Goal: Task Accomplishment & Management: Manage account settings

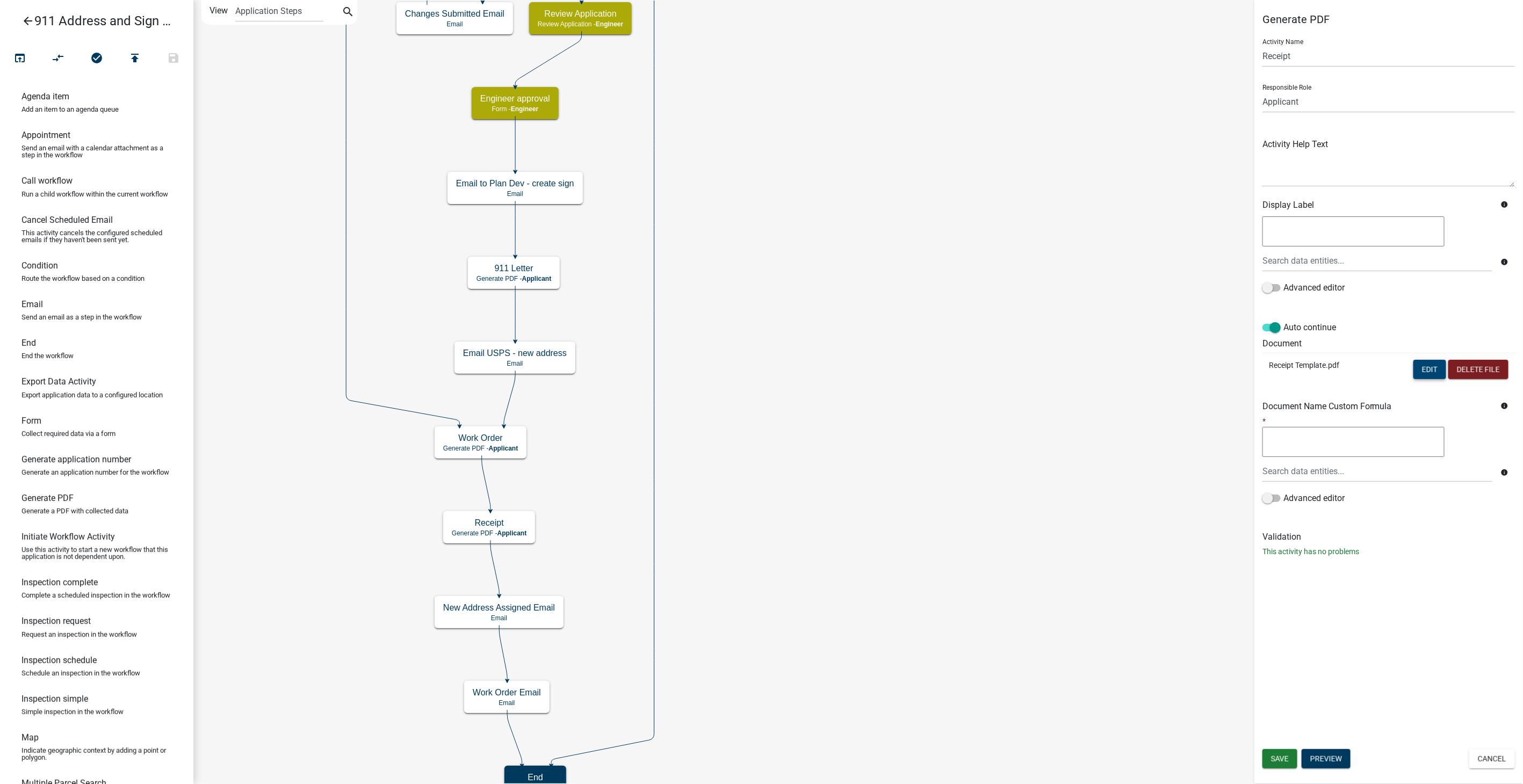
click at [1419, 364] on button "Edit" at bounding box center [1429, 369] width 33 height 20
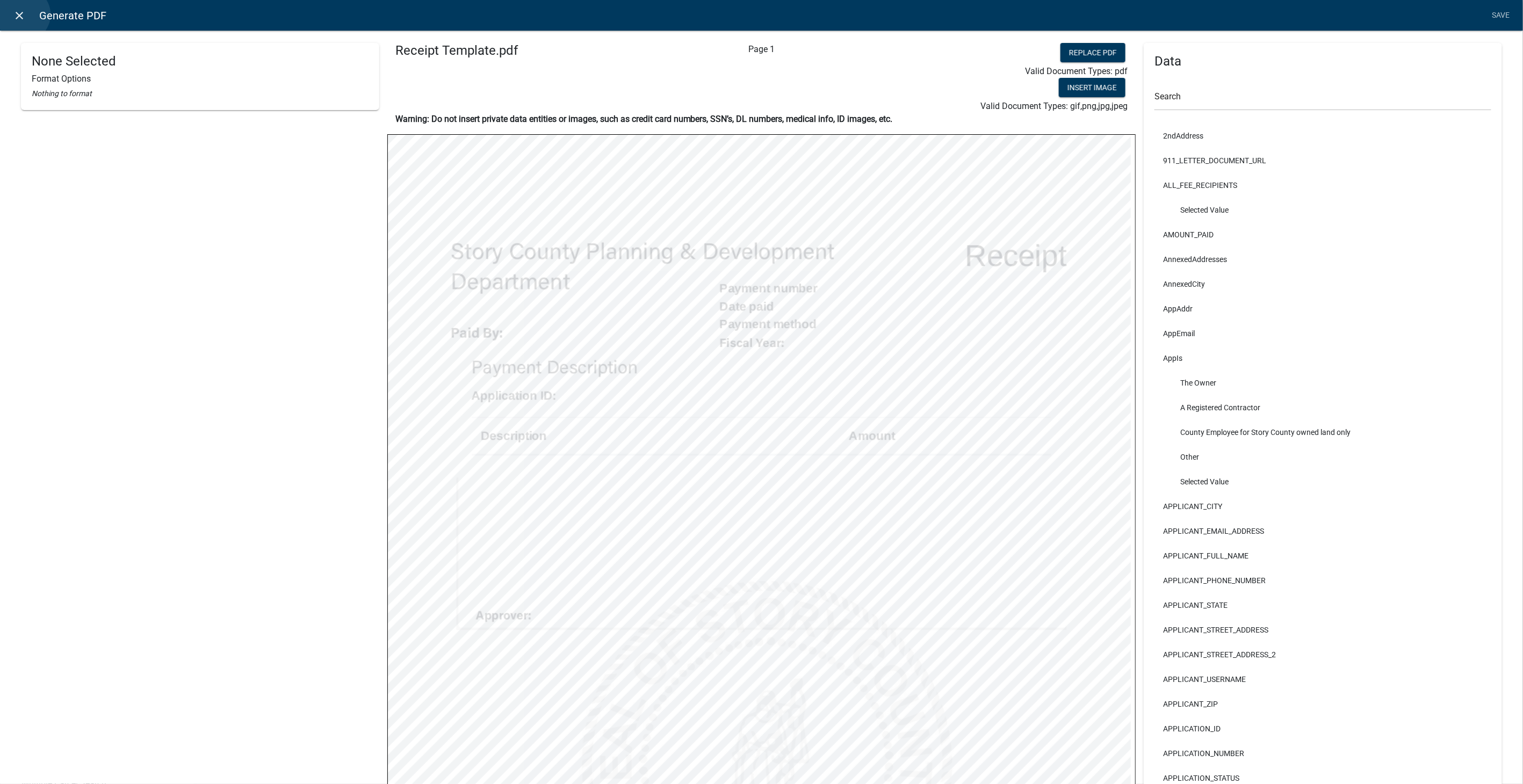
click at [23, 14] on icon "close" at bounding box center [20, 15] width 13 height 13
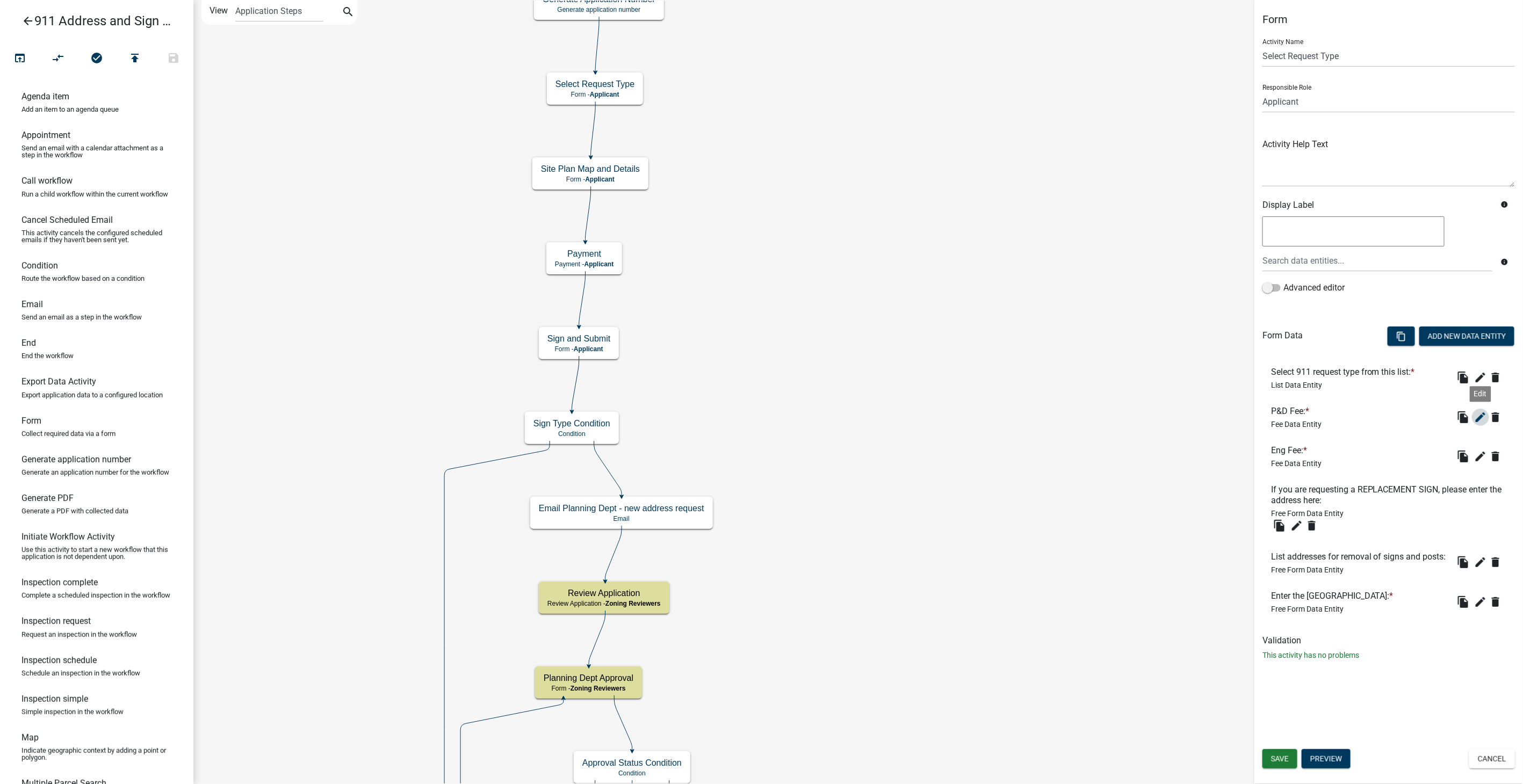
click at [1478, 414] on icon "edit" at bounding box center [1480, 417] width 13 height 13
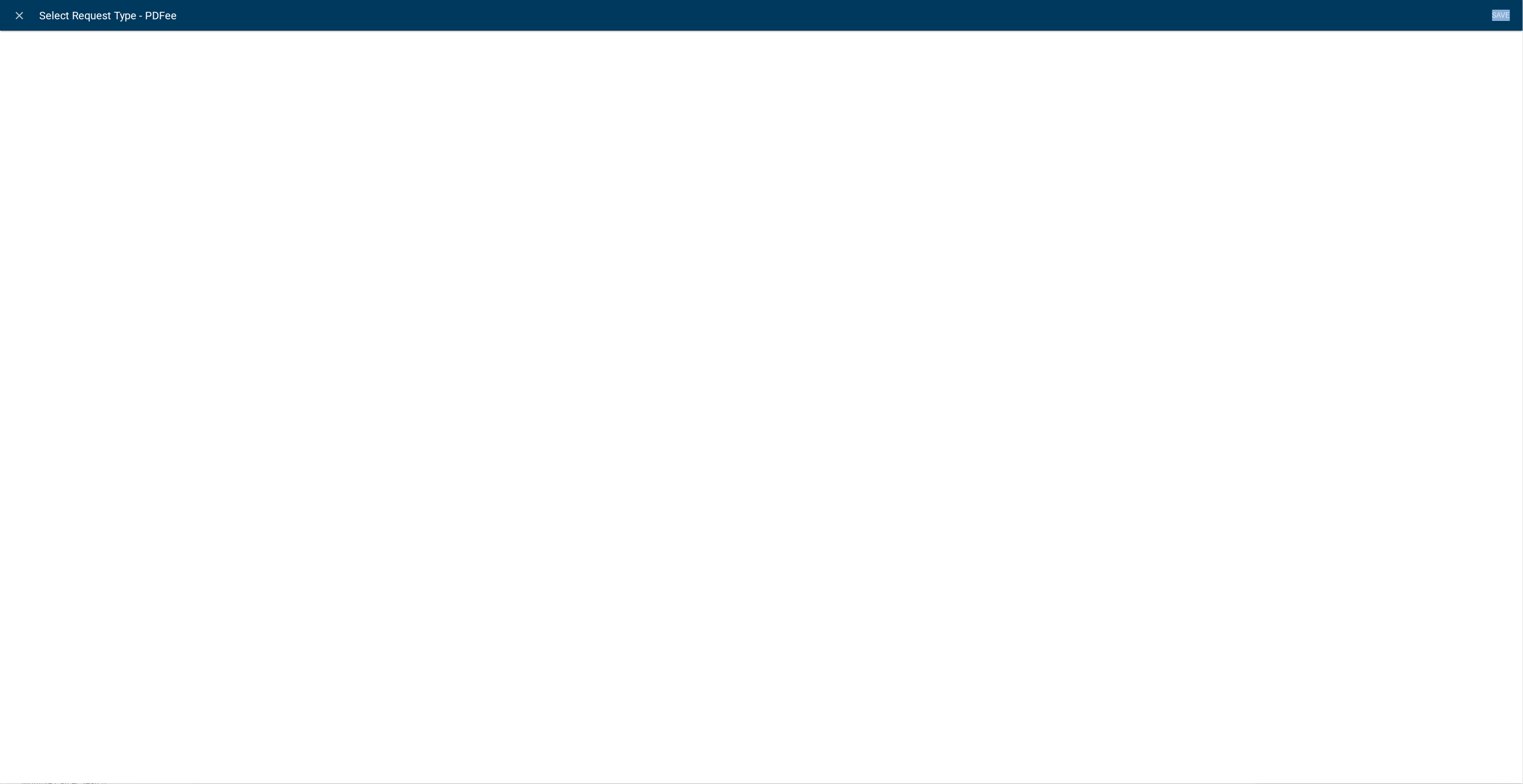
select select "fee"
select select "RequestType"
select select "2258b105-9abf-4188-9d75-b31b2b73f601"
select select "15: 5bddd339-9796-4c1f-bede-83e56755e7e6"
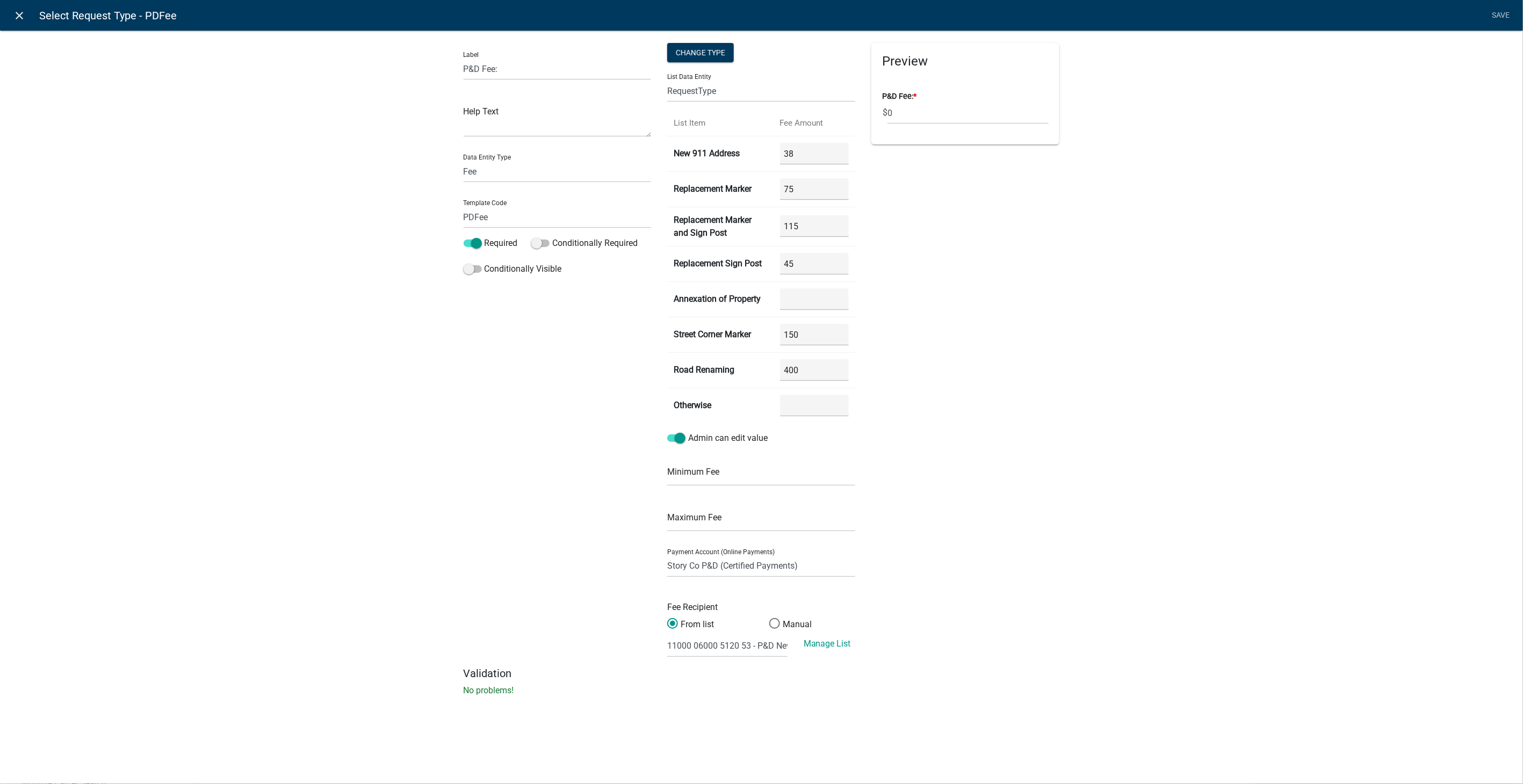
click at [19, 17] on icon "close" at bounding box center [20, 15] width 13 height 13
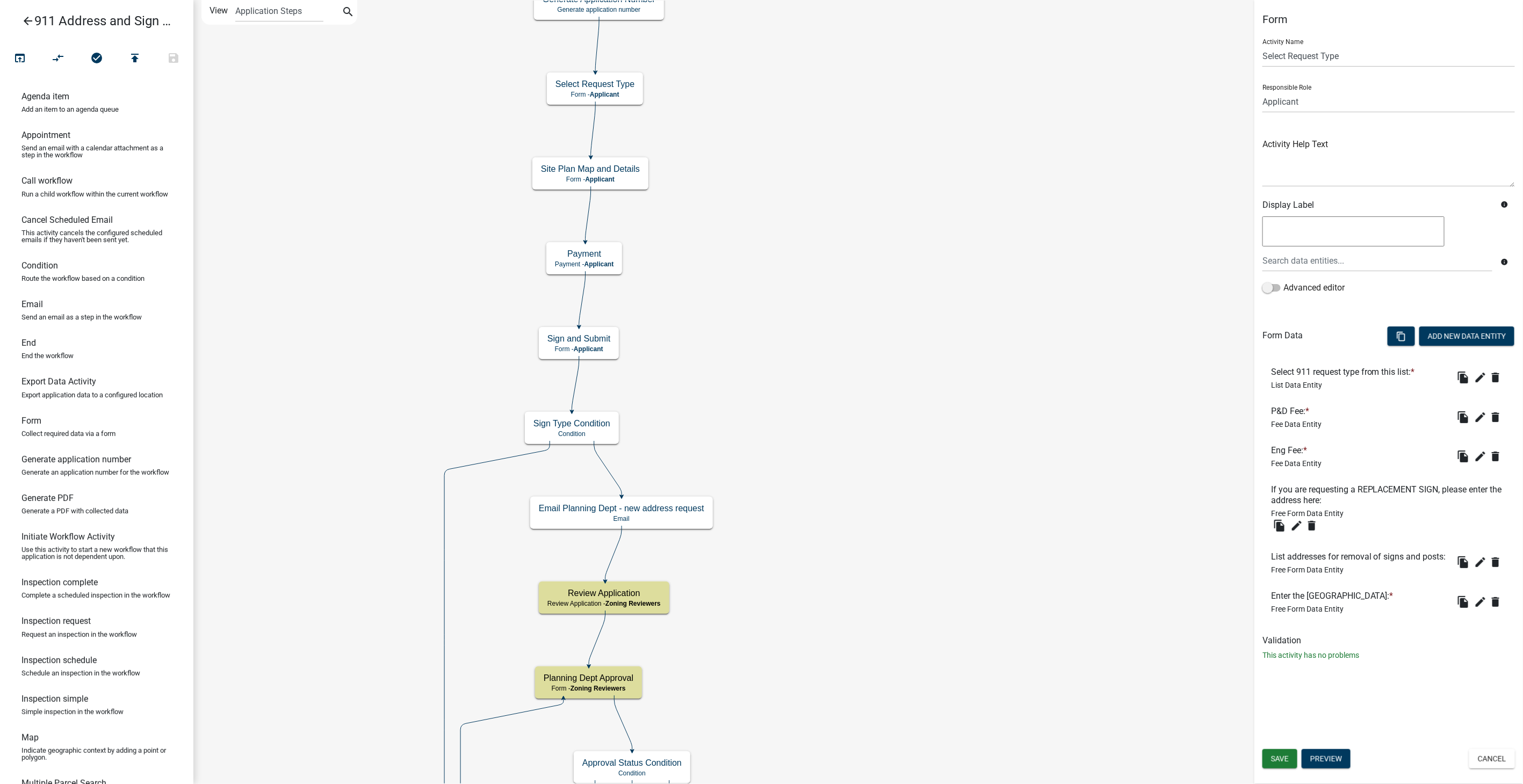
click at [21, 20] on icon "arrow_back" at bounding box center [28, 21] width 13 height 15
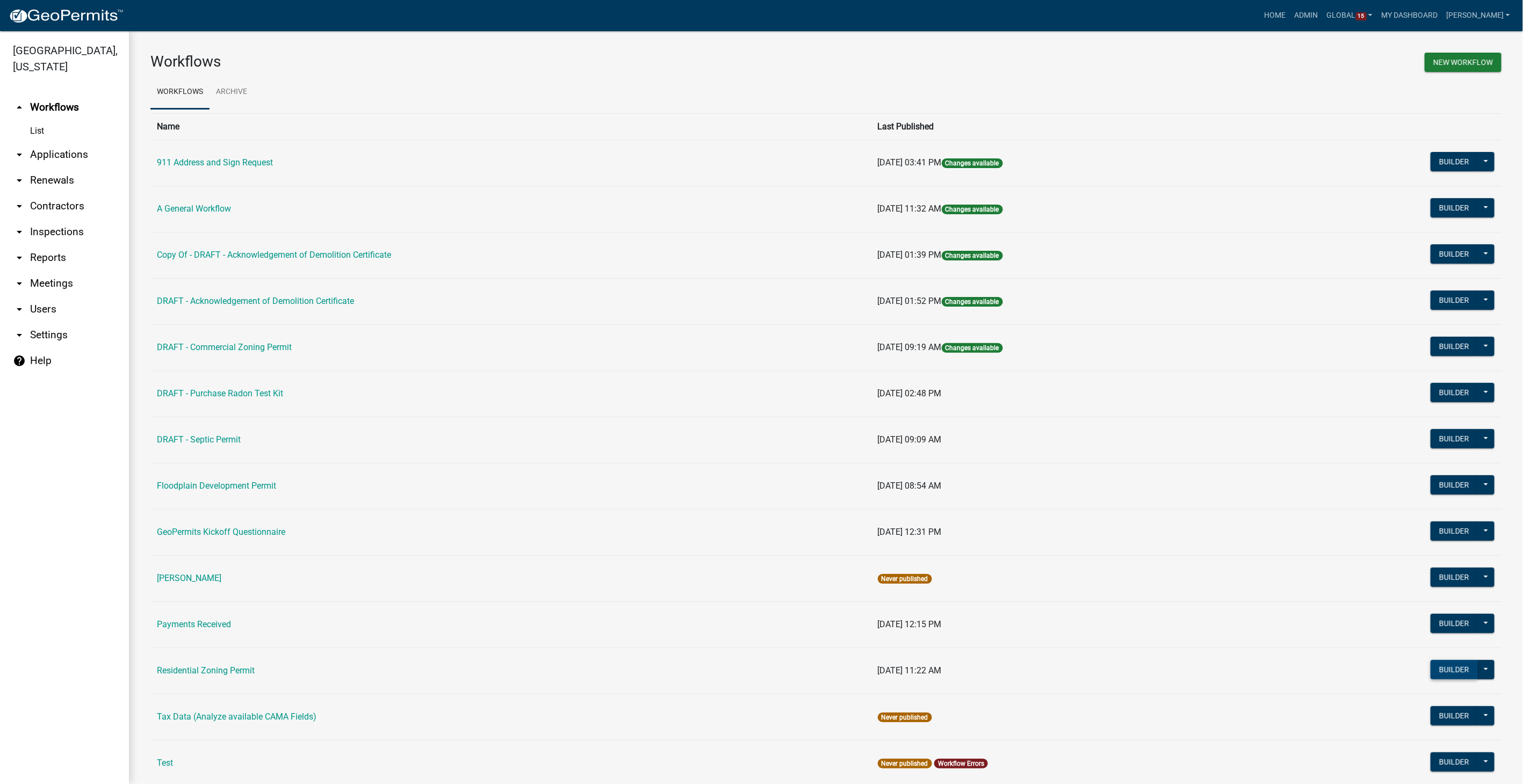
click at [1438, 665] on button "Builder" at bounding box center [1454, 669] width 48 height 20
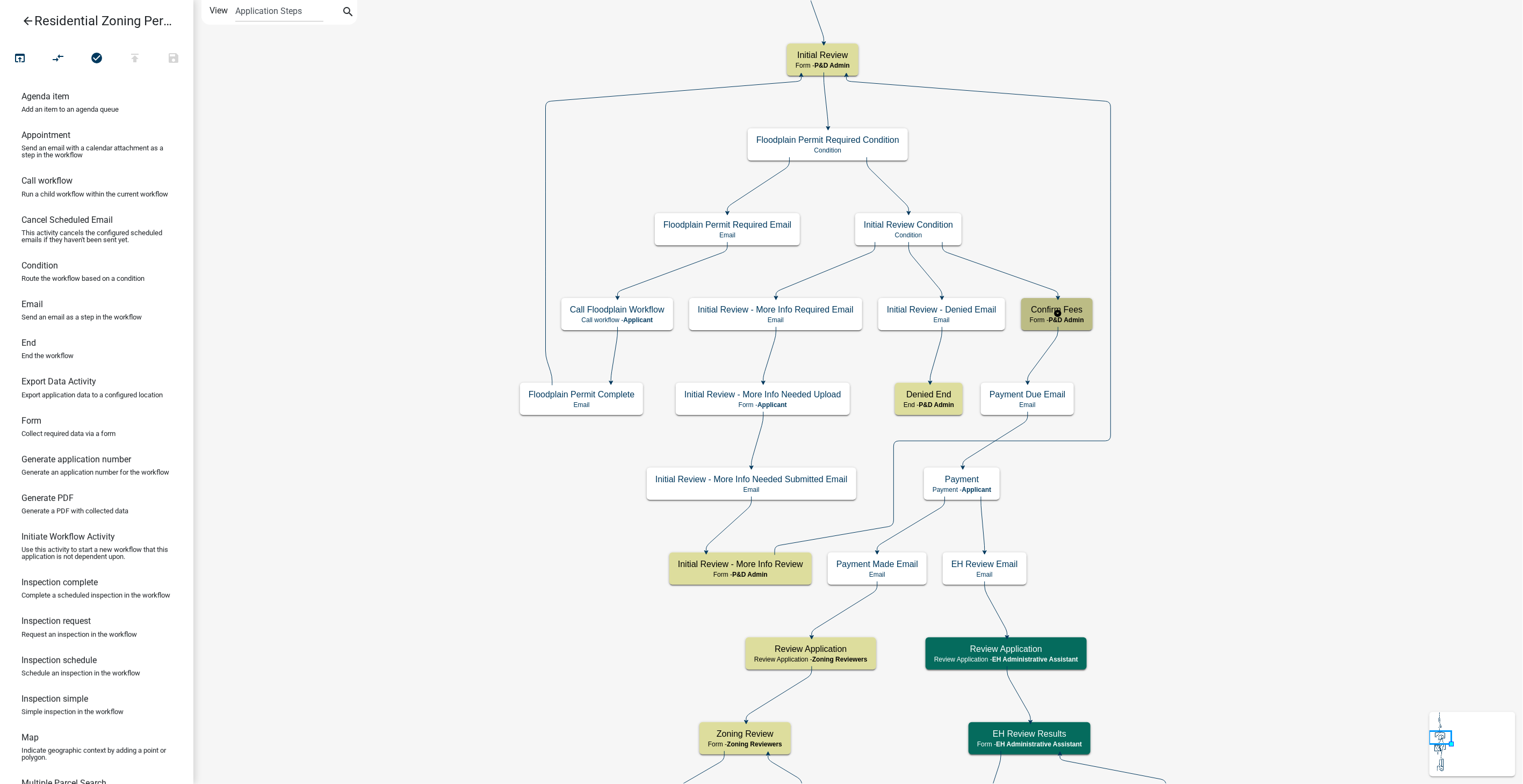
click at [1043, 307] on h5 "Confirm Fees" at bounding box center [1057, 309] width 54 height 10
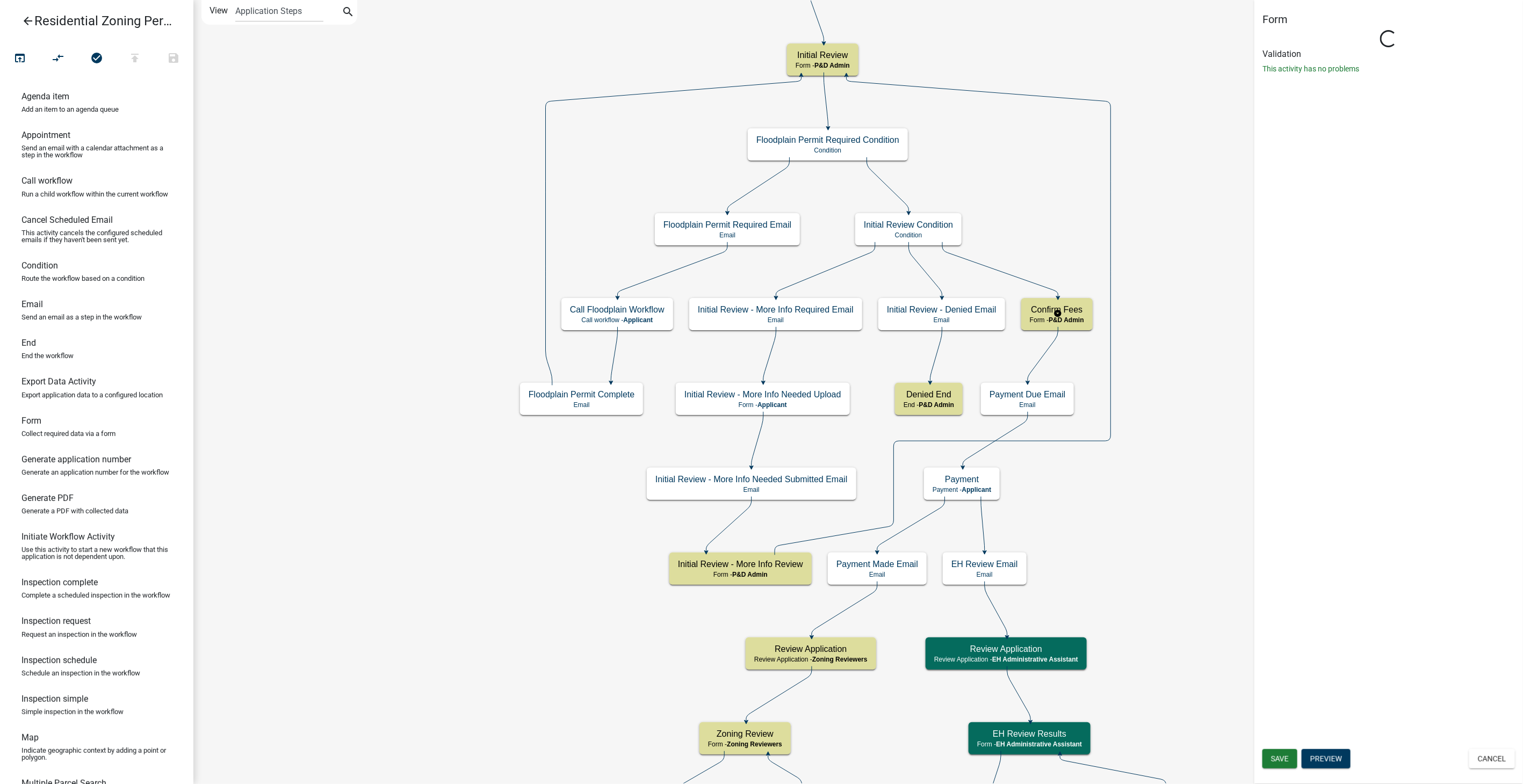
select select "1D7849C7-47D0-45C1-BB15-B11DE66EF8E1"
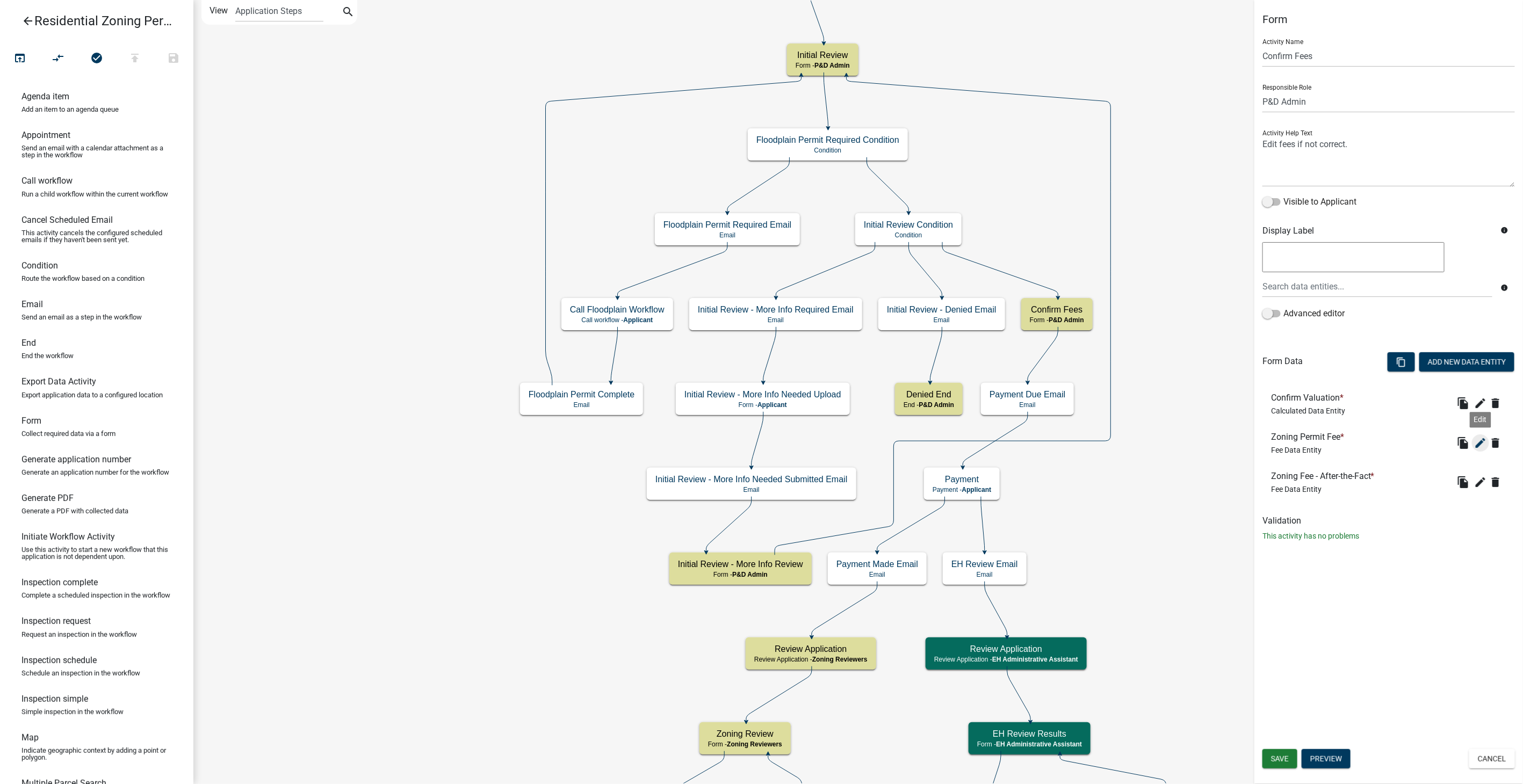
click at [1483, 444] on icon "edit" at bounding box center [1480, 443] width 13 height 13
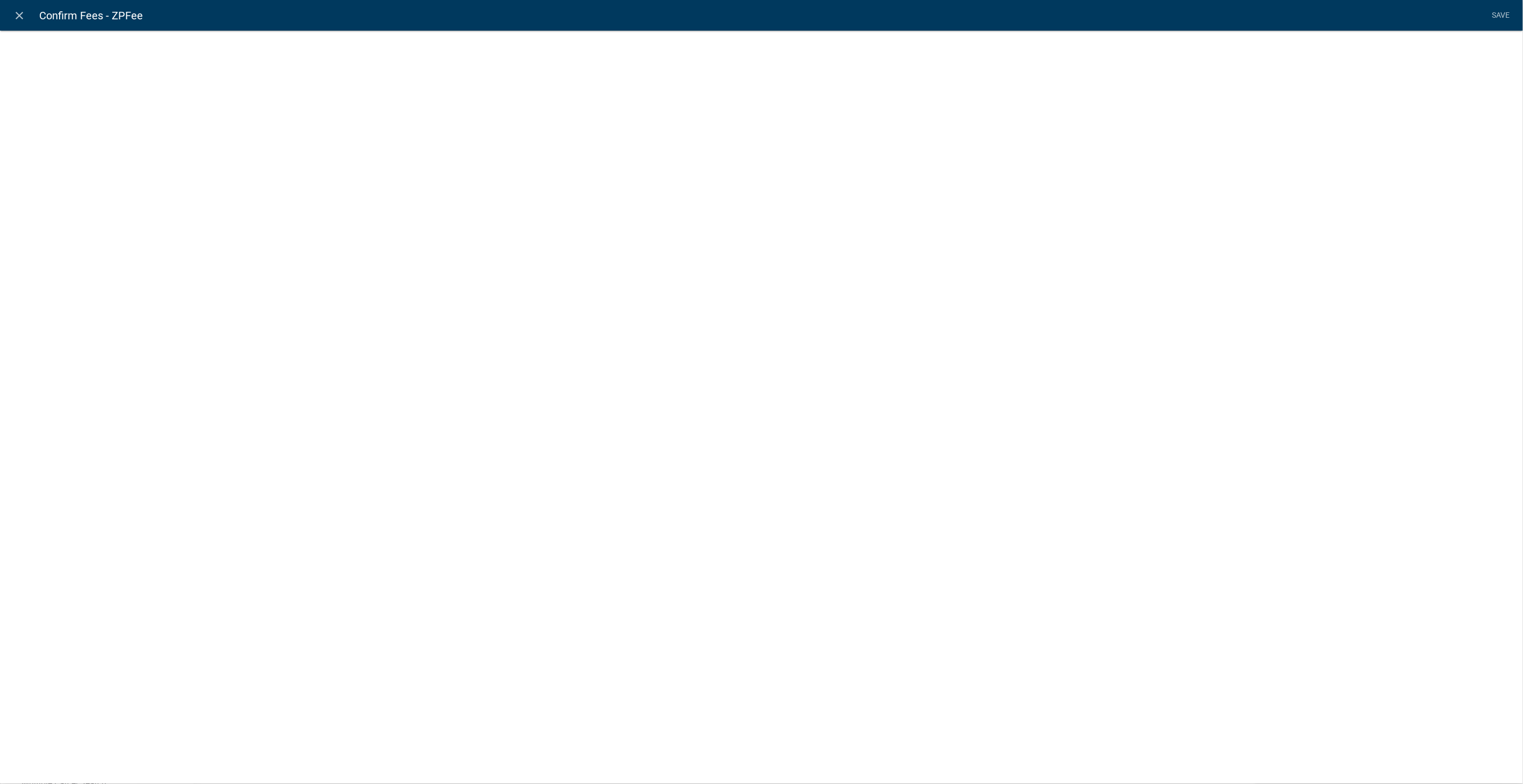
select select "fee"
select select "2258b105-9abf-4188-9d75-b31b2b73f601"
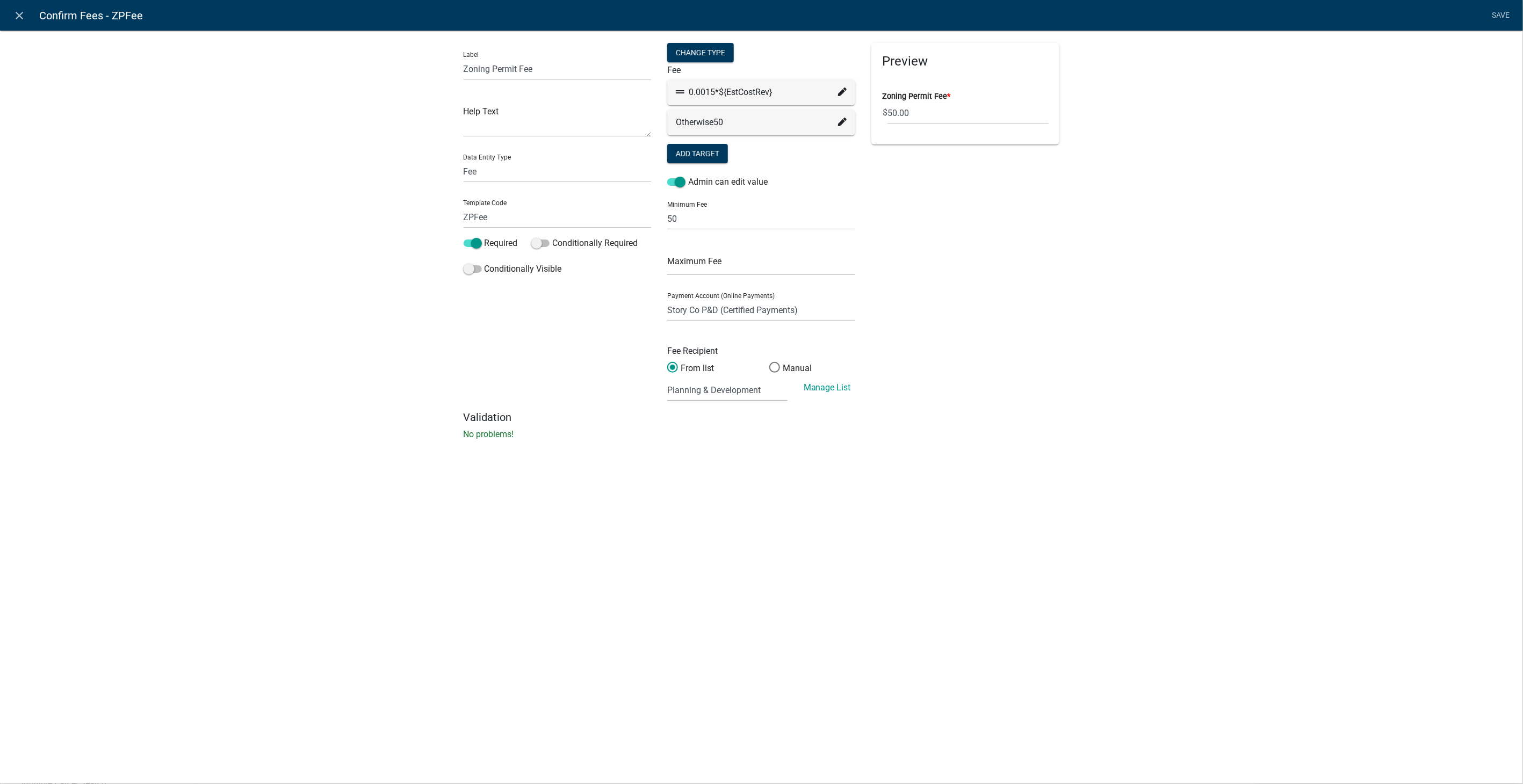
click at [766, 394] on select "(None selected) 01000 03000 2624 23 - Well Testing - Contract 01000 03000 2710 …" at bounding box center [727, 390] width 120 height 22
select select "13: 537e0152-2c9f-4fb4-b625-31291353f639"
click at [667, 379] on select "(None selected) 01000 03000 2624 23 - Well Testing - Contract 01000 03000 2710 …" at bounding box center [727, 390] width 120 height 22
click at [1494, 14] on link "Save" at bounding box center [1500, 15] width 27 height 20
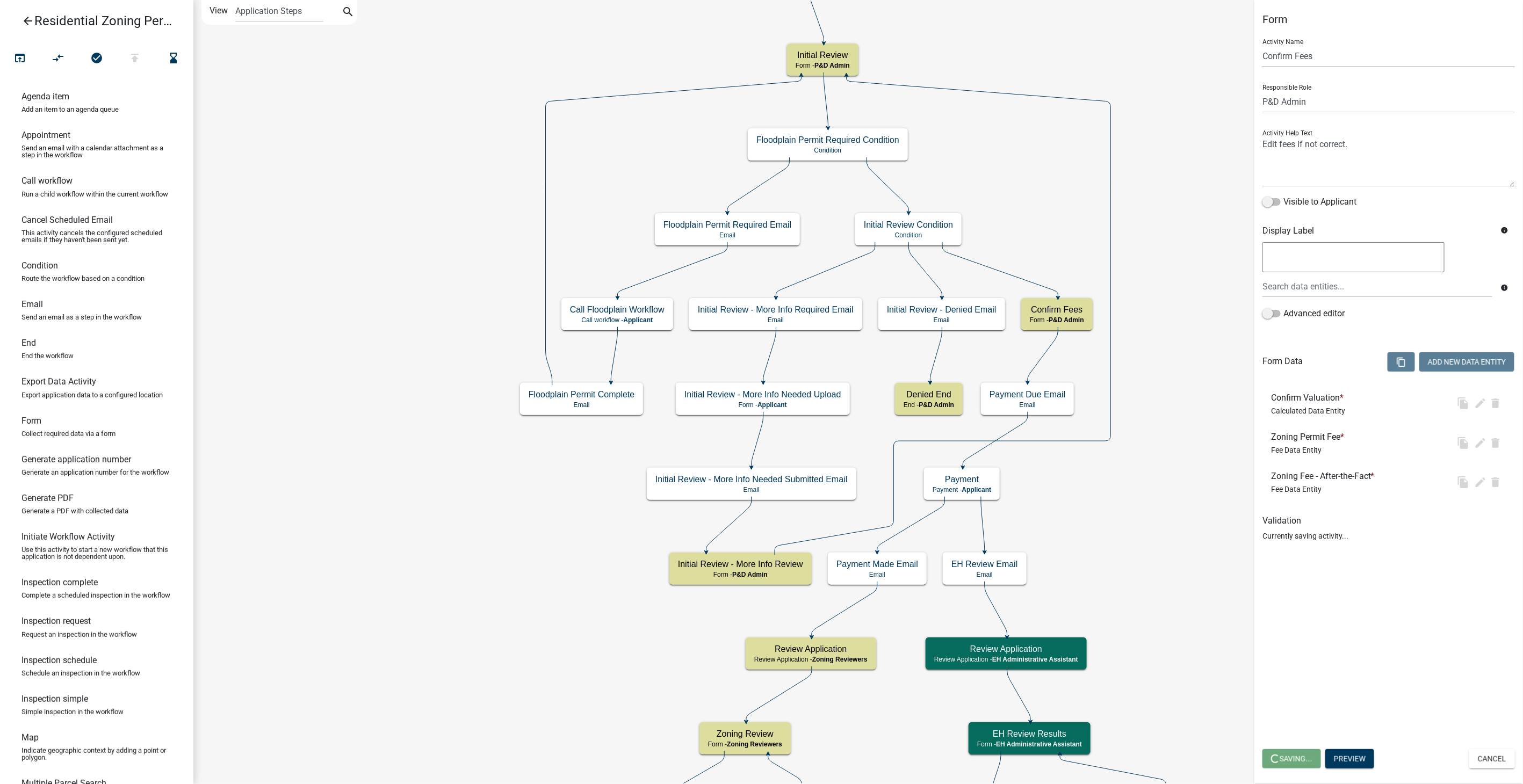
select select "1D7849C7-47D0-45C1-BB15-B11DE66EF8E1"
click at [1479, 479] on icon "edit" at bounding box center [1480, 482] width 13 height 13
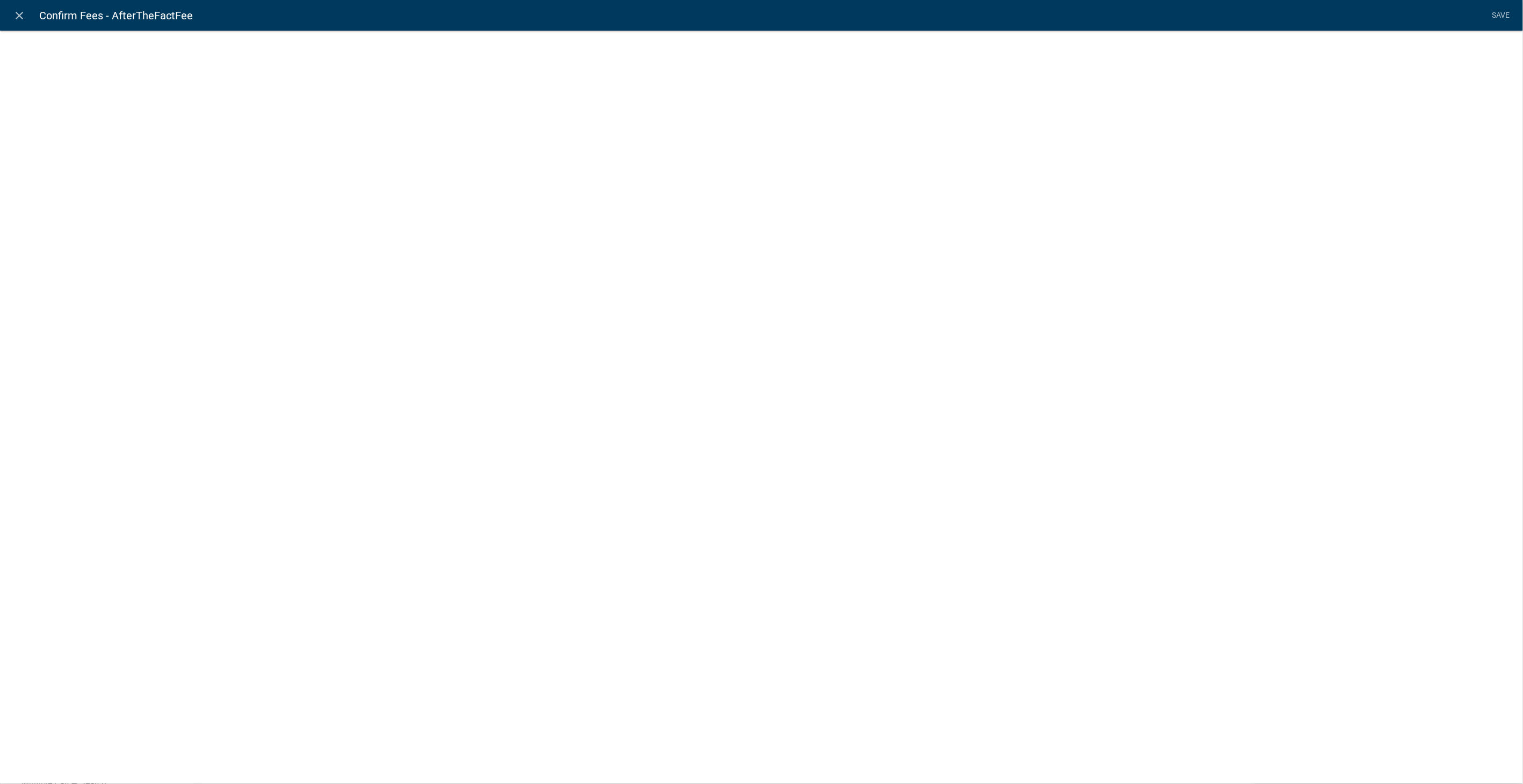
select select "fee"
select select "17: d3deb5b4-996e-4ea4-b93b-3c66b7c401b7"
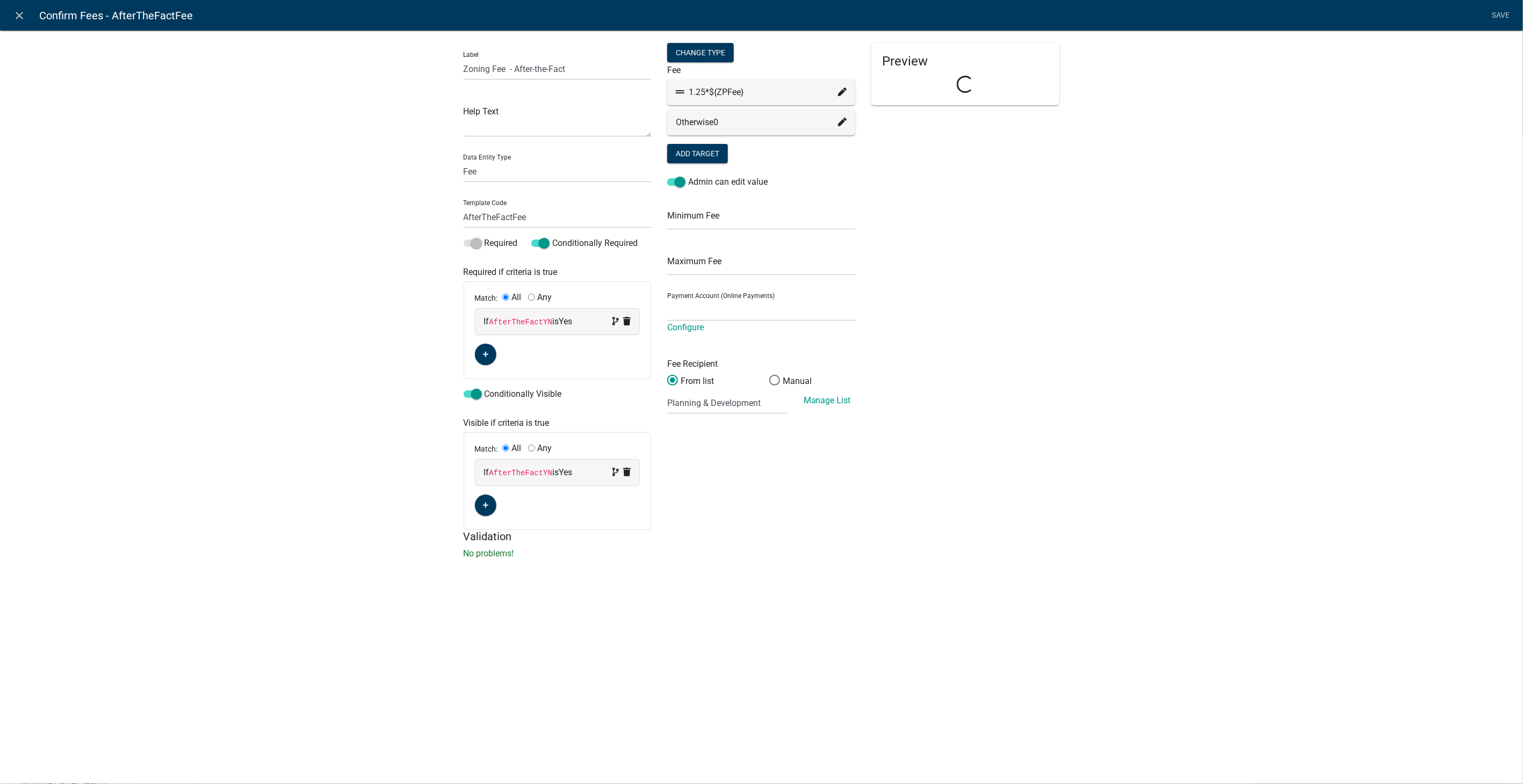
select select "2258b105-9abf-4188-9d75-b31b2b73f601"
click at [706, 388] on select "(None selected) 01000 03000 2624 23 - Well Testing - Contract 01000 03000 2710 …" at bounding box center [727, 390] width 120 height 22
select select "13: 537e0152-2c9f-4fb4-b625-31291353f639"
click at [667, 379] on select "(None selected) 01000 03000 2624 23 - Well Testing - Contract 01000 03000 2710 …" at bounding box center [727, 390] width 120 height 22
click at [1499, 14] on link "Save" at bounding box center [1500, 15] width 27 height 20
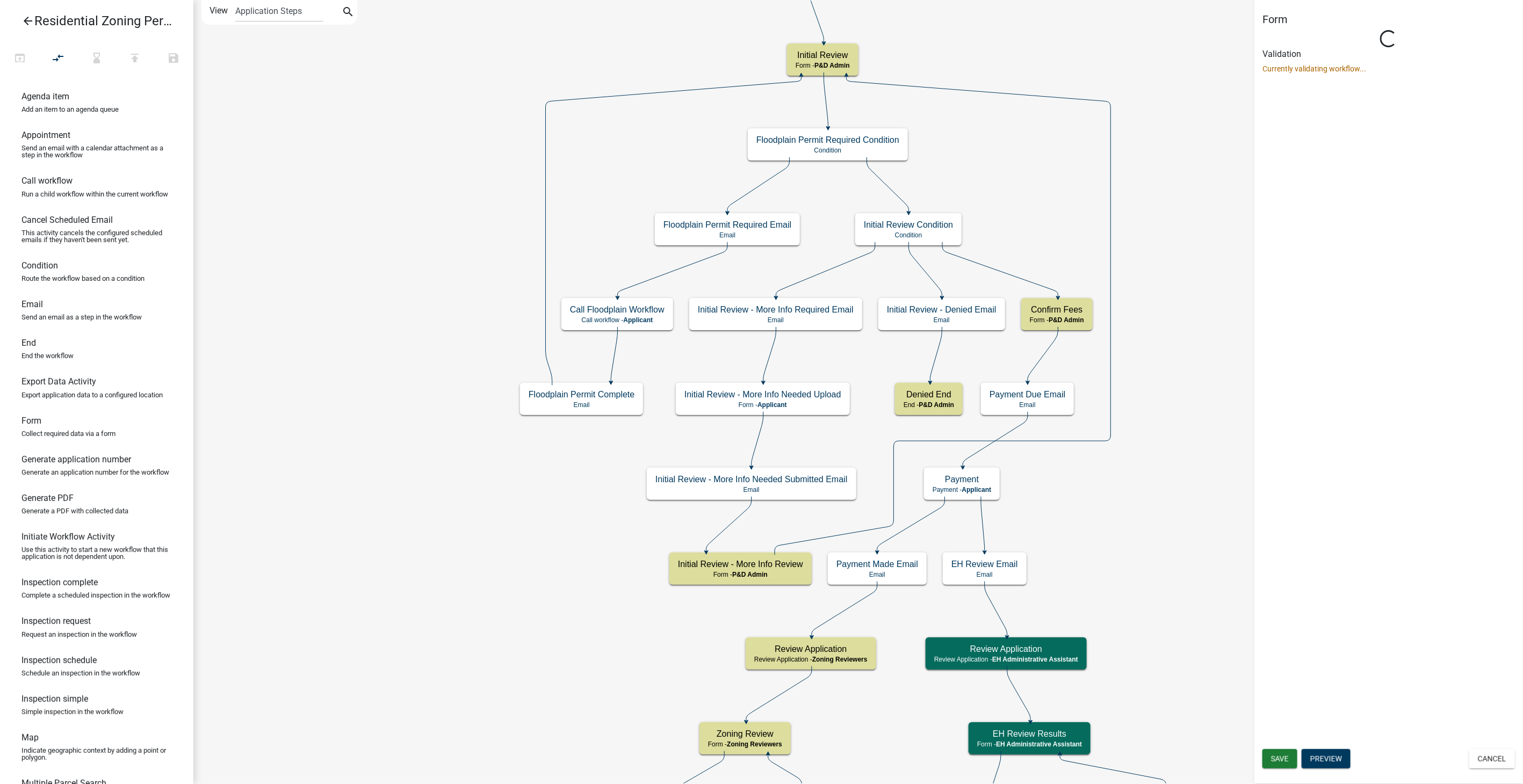
select select "1D7849C7-47D0-45C1-BB15-B11DE66EF8E1"
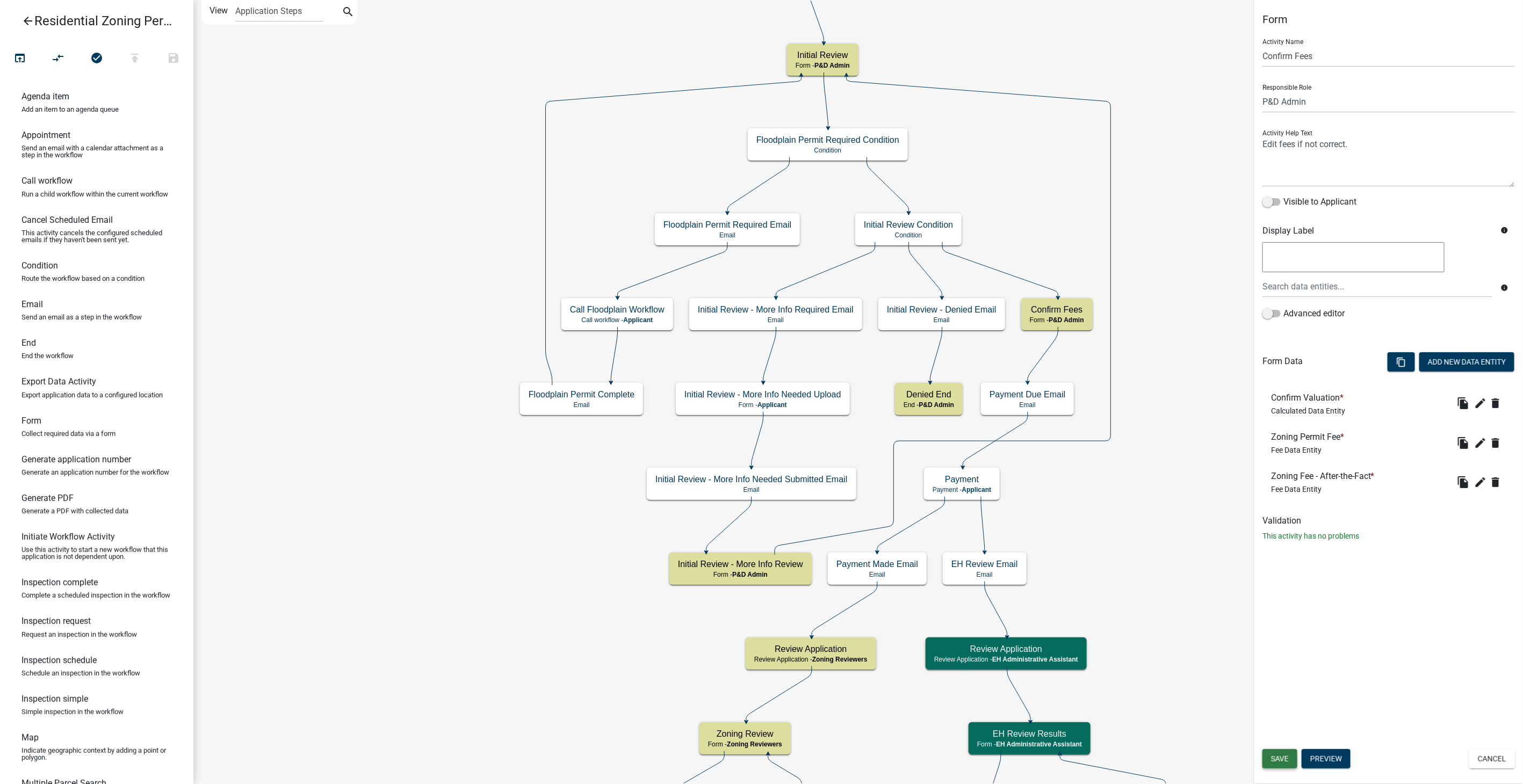
click at [1277, 763] on button "Save" at bounding box center [1279, 758] width 35 height 20
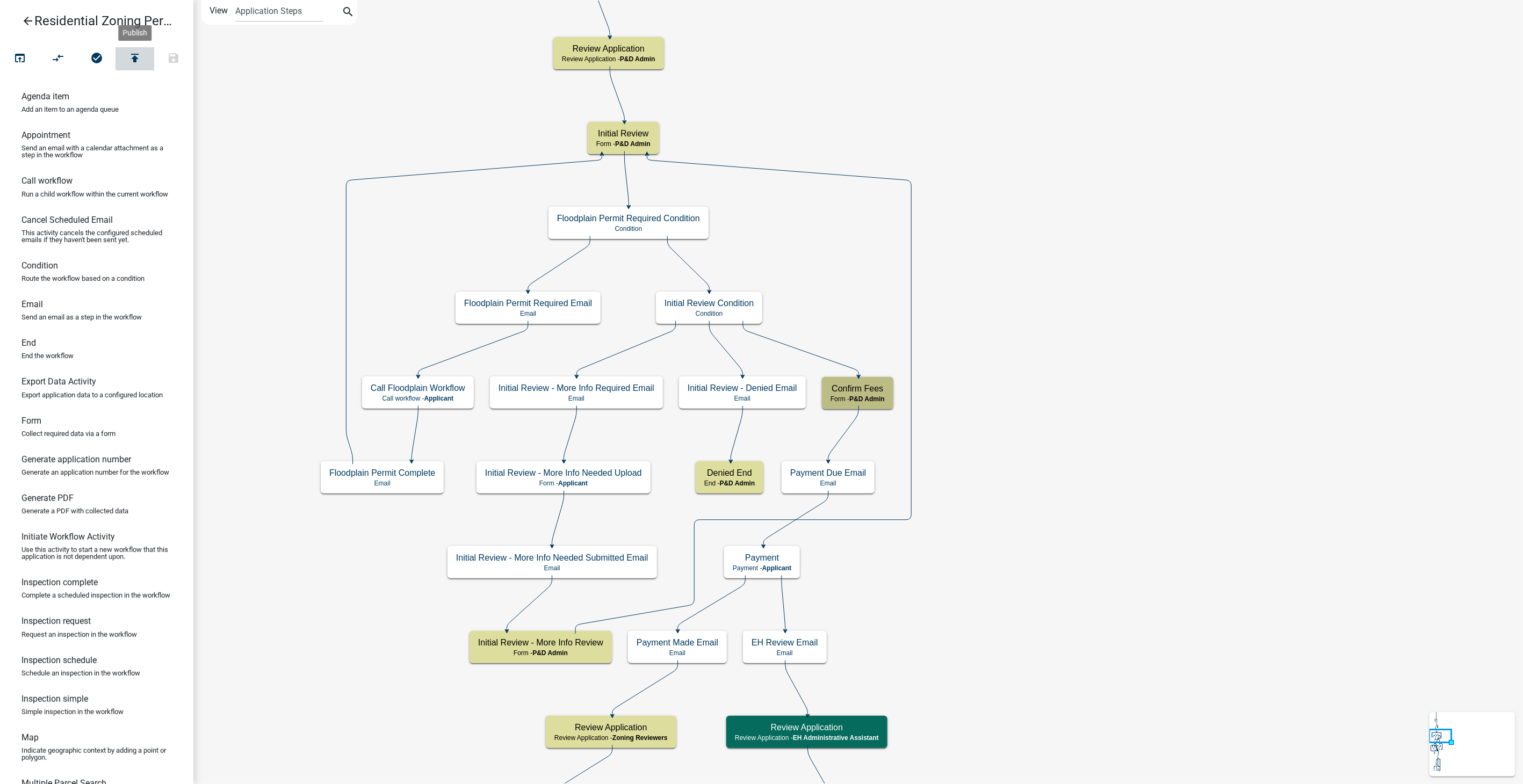
click at [135, 59] on icon "publish" at bounding box center [135, 59] width 13 height 15
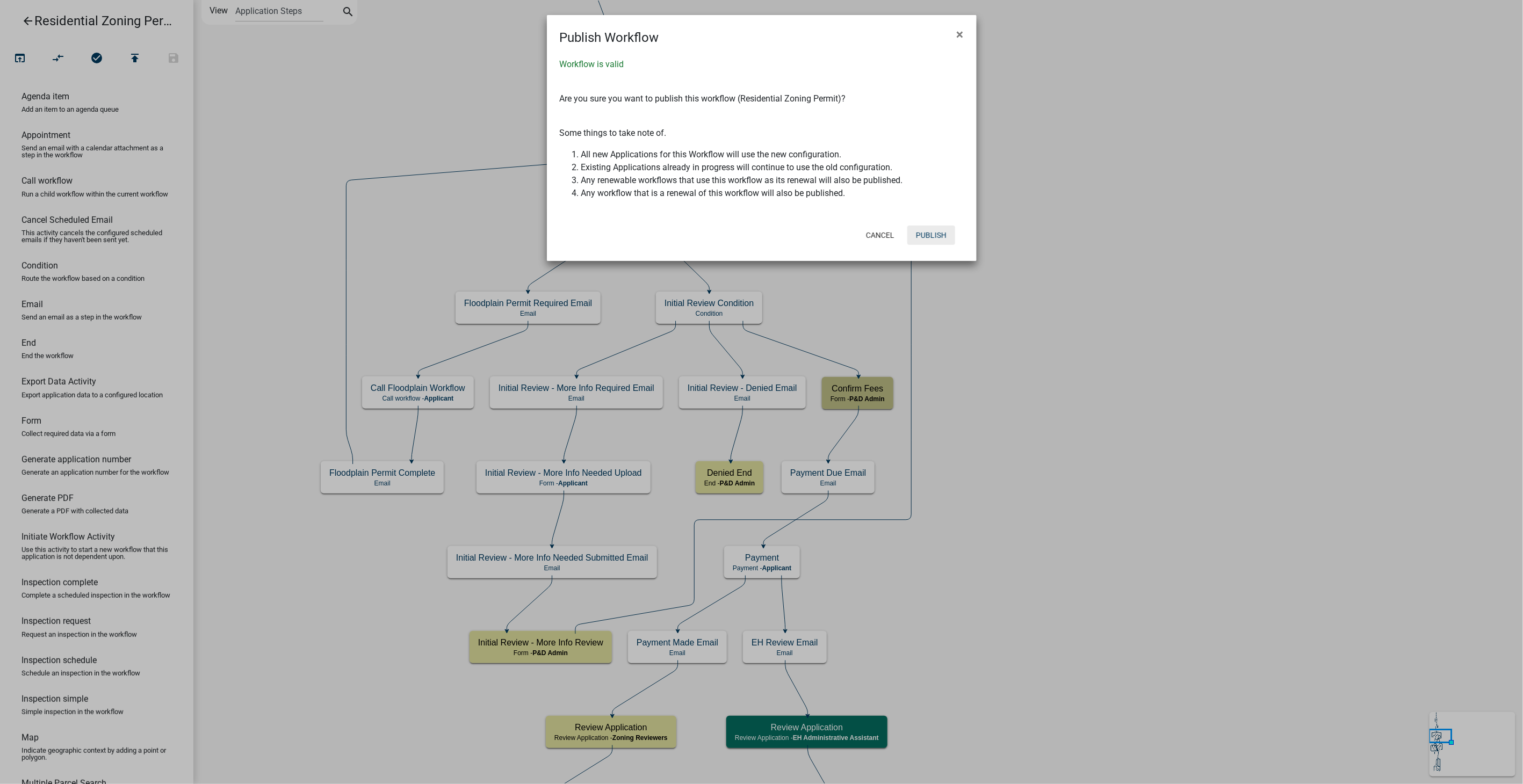
click at [931, 235] on button "Publish" at bounding box center [931, 235] width 48 height 20
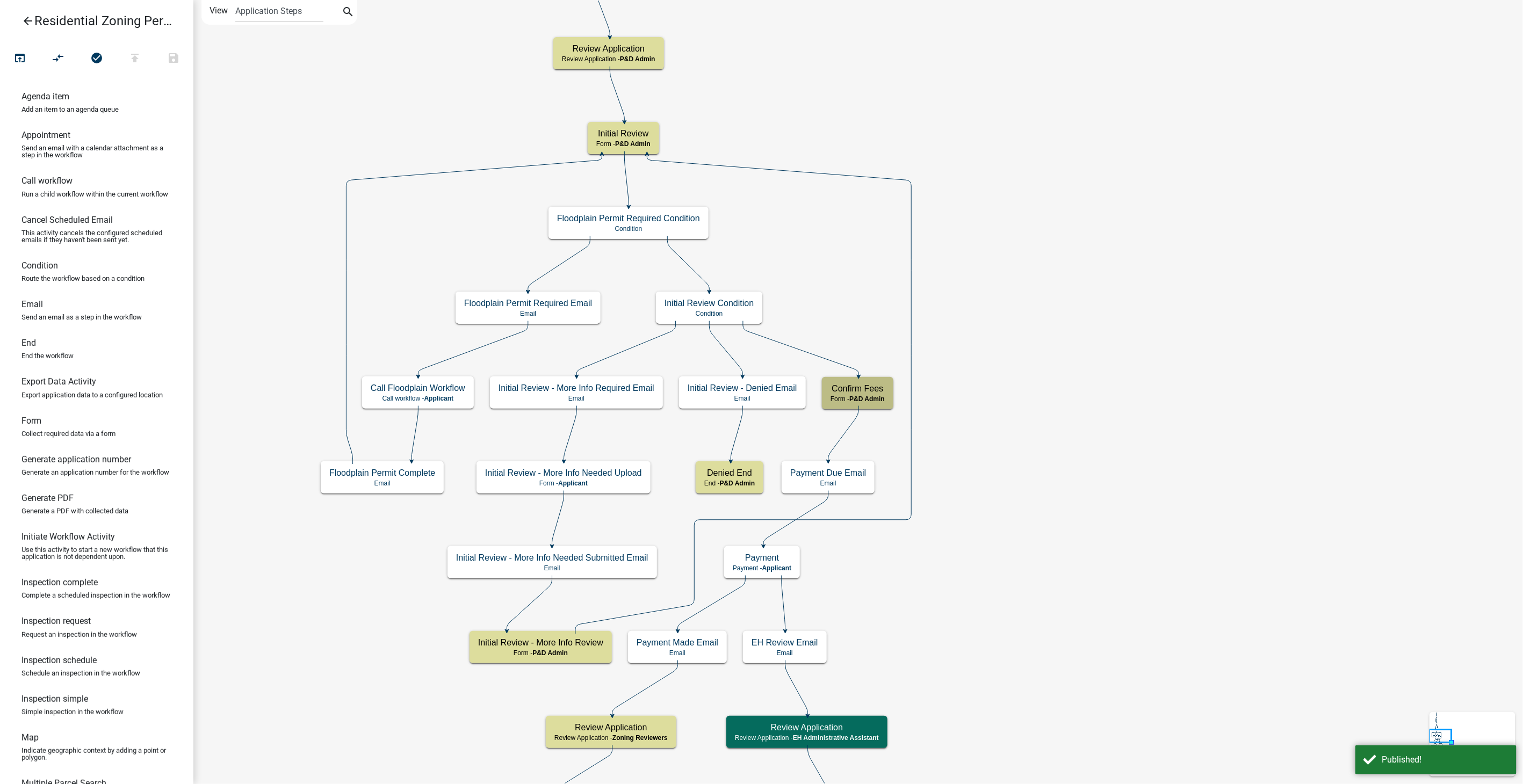
click at [23, 18] on icon "arrow_back" at bounding box center [28, 21] width 13 height 15
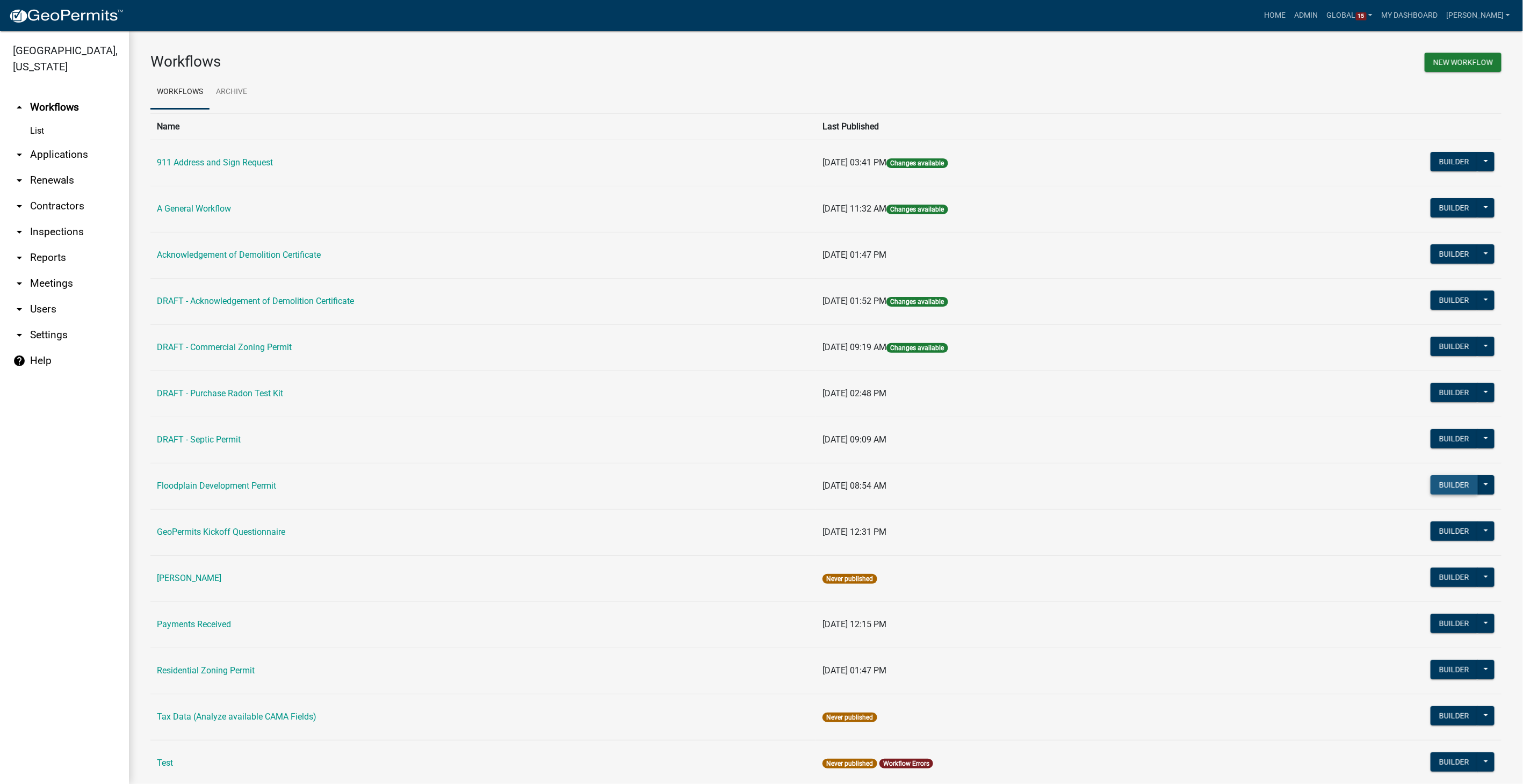
click at [1449, 482] on button "Builder" at bounding box center [1454, 485] width 48 height 20
select select
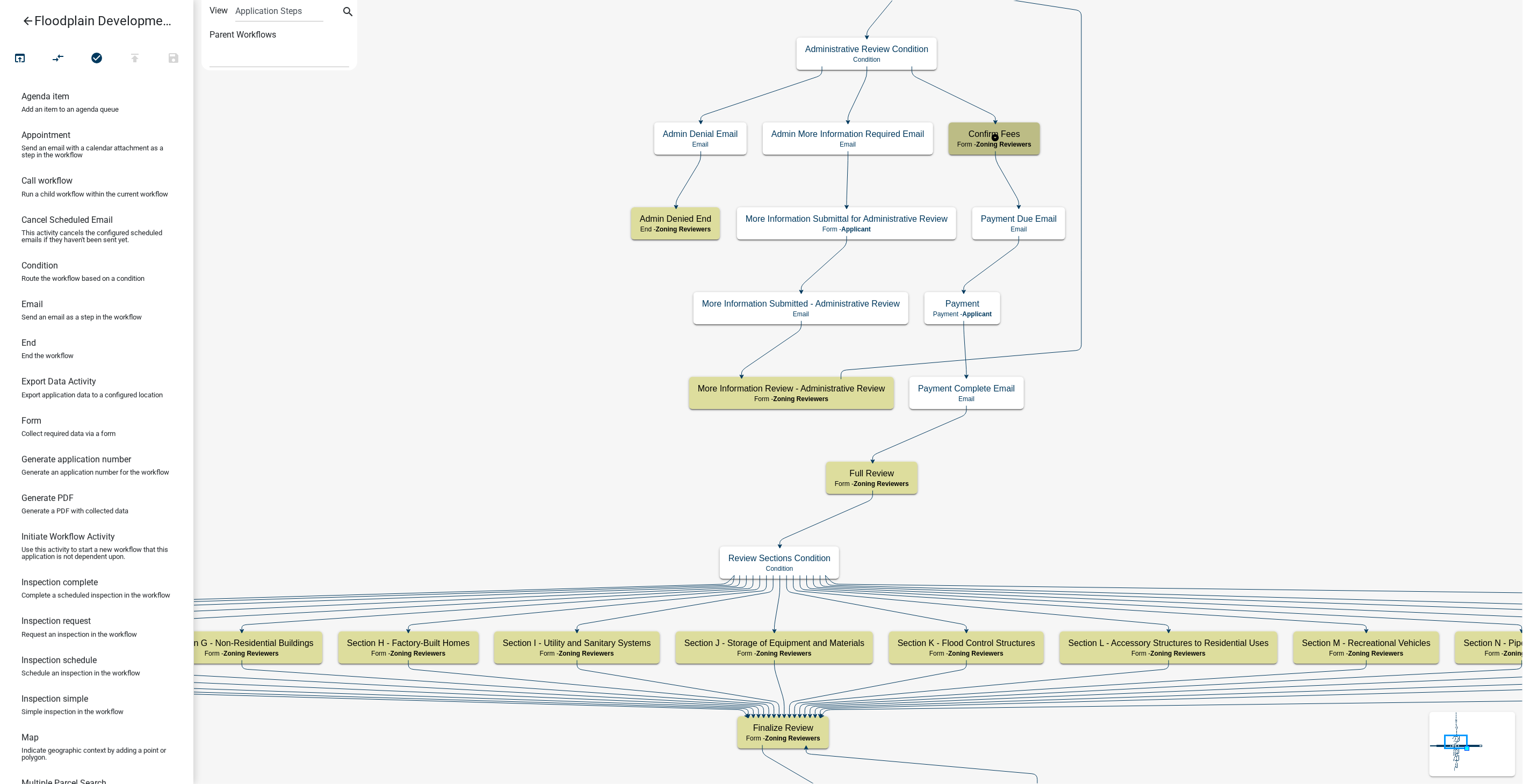
click at [1028, 142] on span "Zoning Reviewers" at bounding box center [1003, 144] width 55 height 8
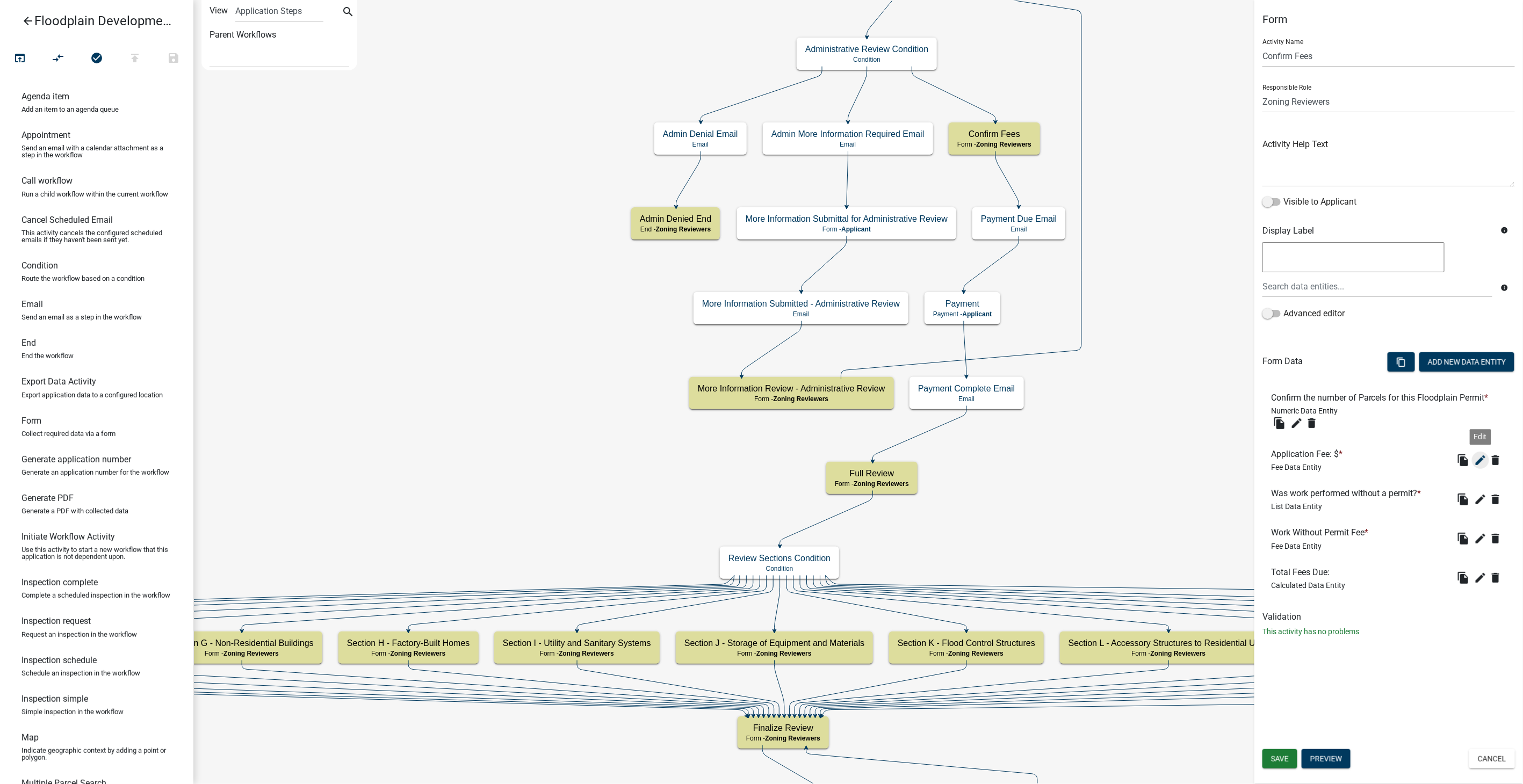
click at [1477, 454] on icon "edit" at bounding box center [1480, 460] width 13 height 13
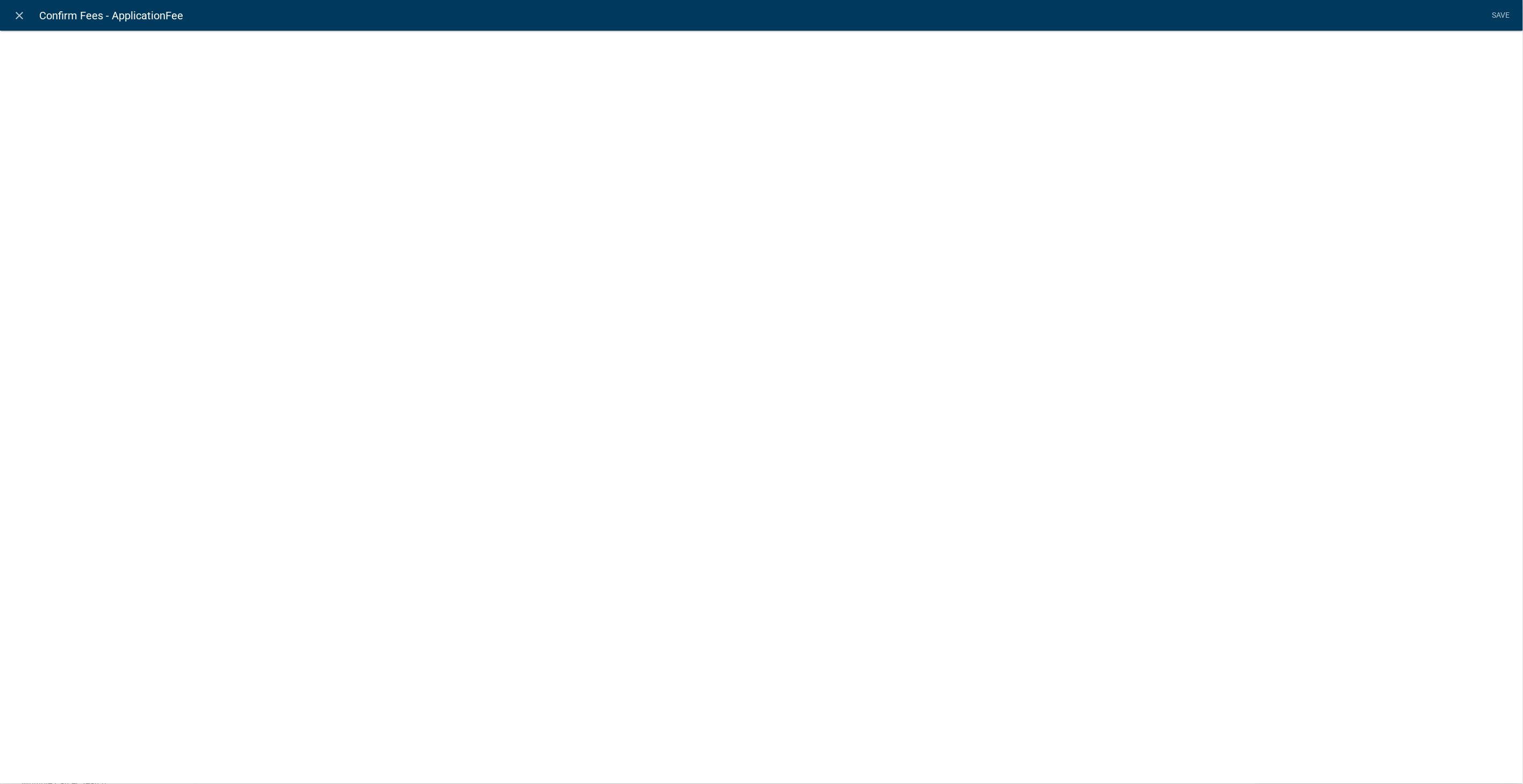
select select "fee"
select select "2258b105-9abf-4188-9d75-b31b2b73f601"
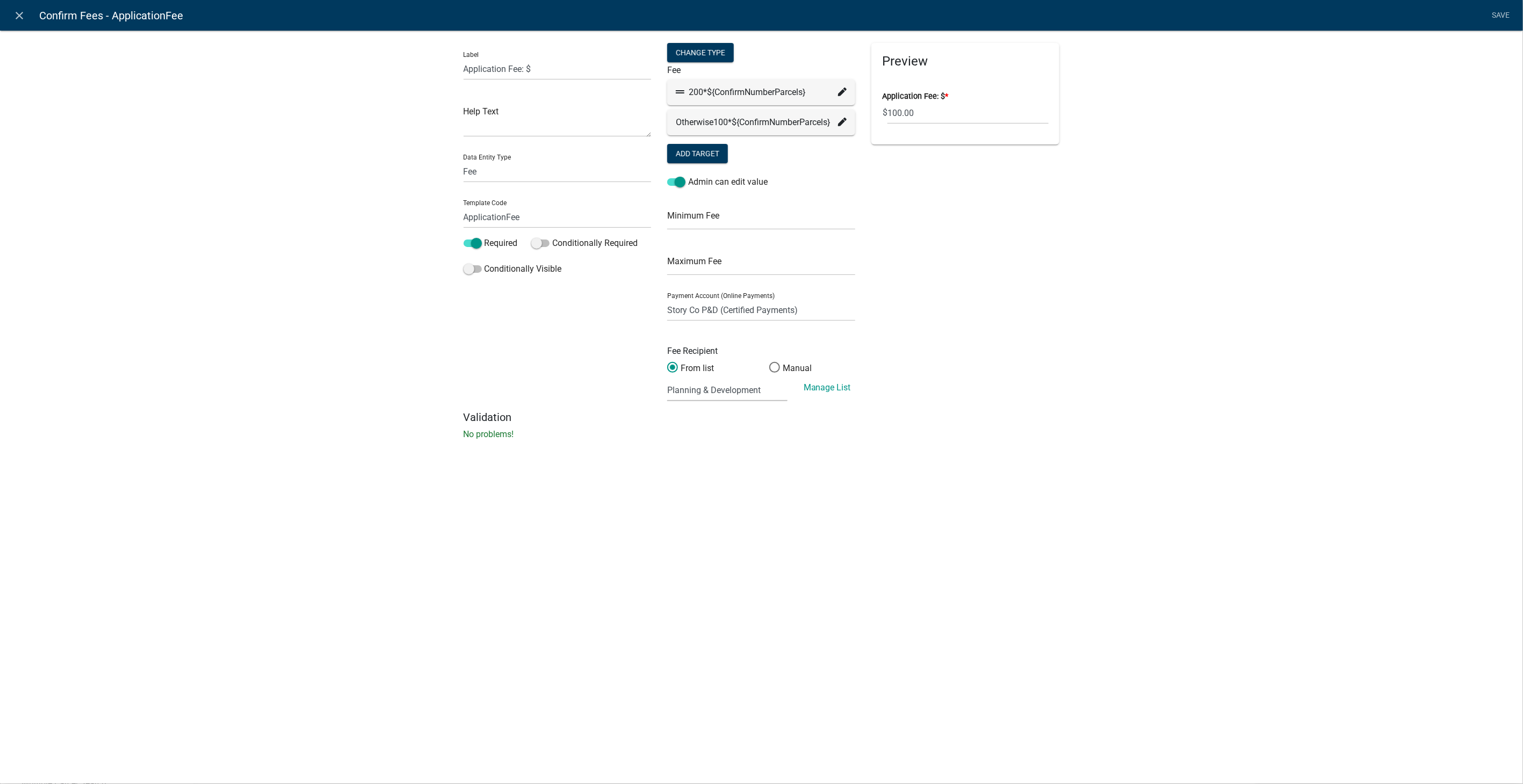
click at [712, 396] on select "(None selected) 01000 03000 2624 23 - Well Testing - Contract 01000 03000 2710 …" at bounding box center [727, 390] width 120 height 22
select select "12: 25198762-bed4-4fb3-a8e9-c487e8a4fb7f"
click at [667, 379] on select "(None selected) 01000 03000 2624 23 - Well Testing - Contract 01000 03000 2710 …" at bounding box center [727, 390] width 120 height 22
click at [1502, 12] on link "Save" at bounding box center [1500, 15] width 27 height 20
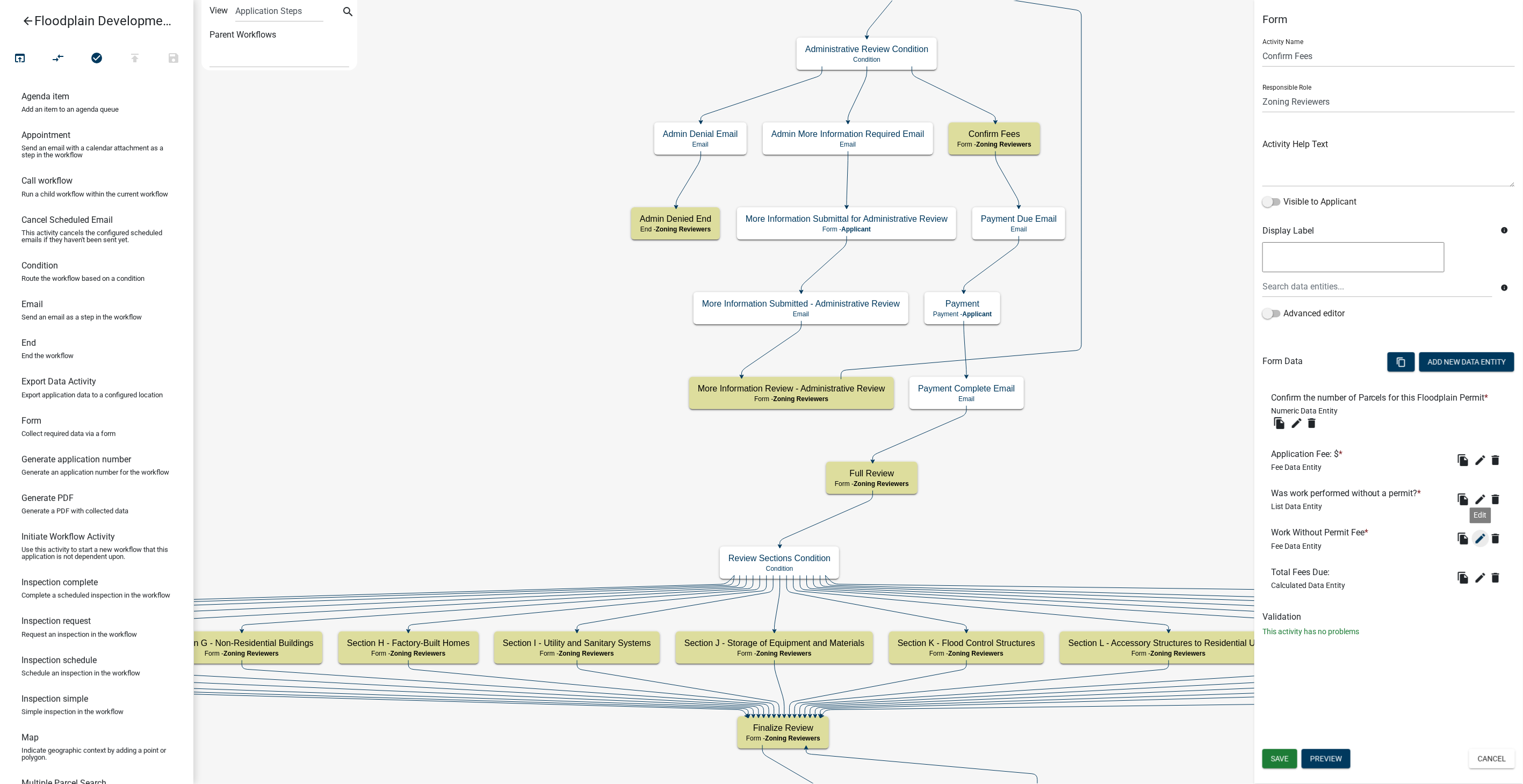
click at [1480, 535] on icon "edit" at bounding box center [1480, 539] width 13 height 13
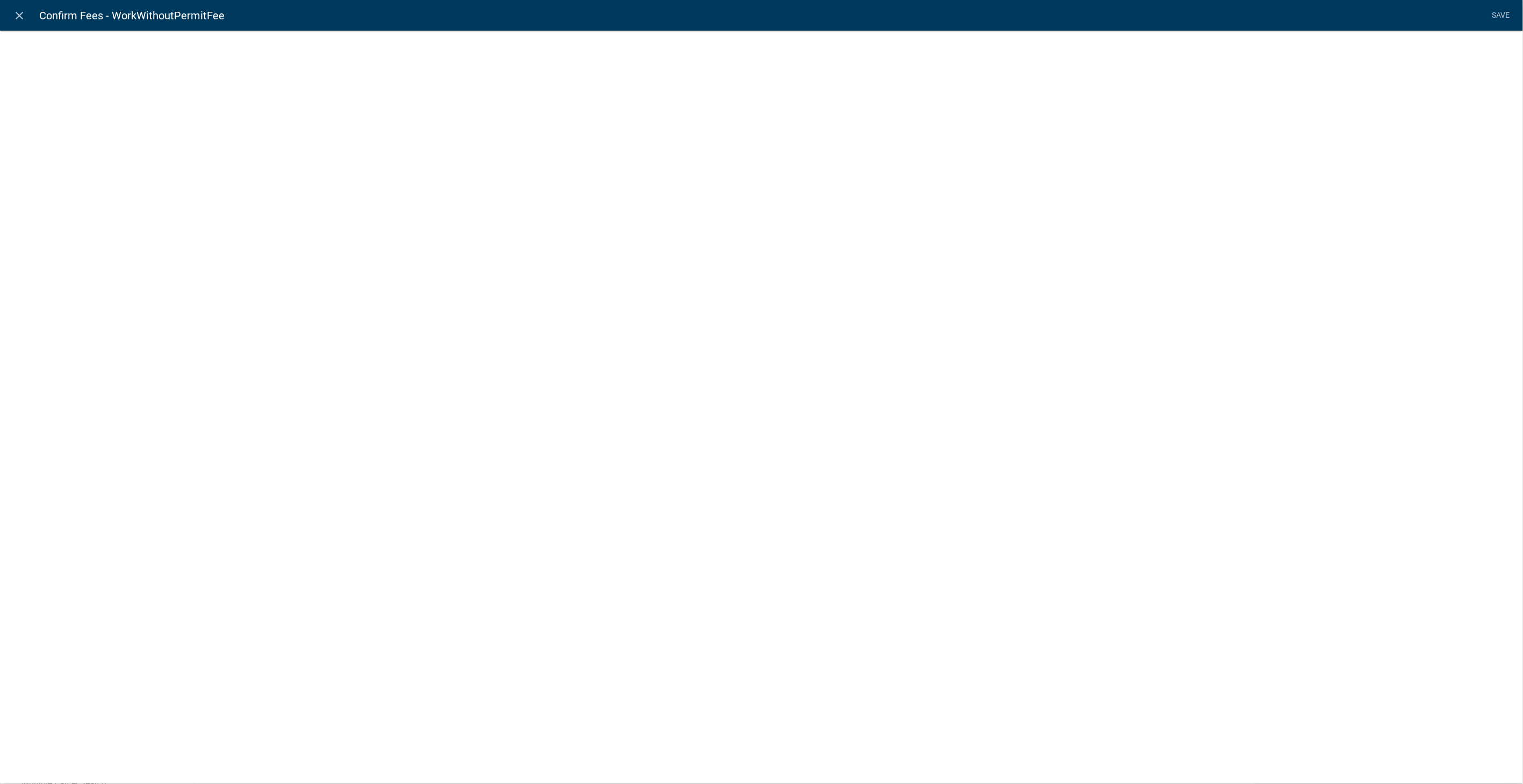
select select "17: d3deb5b4-996e-4ea4-b93b-3c66b7c401b7"
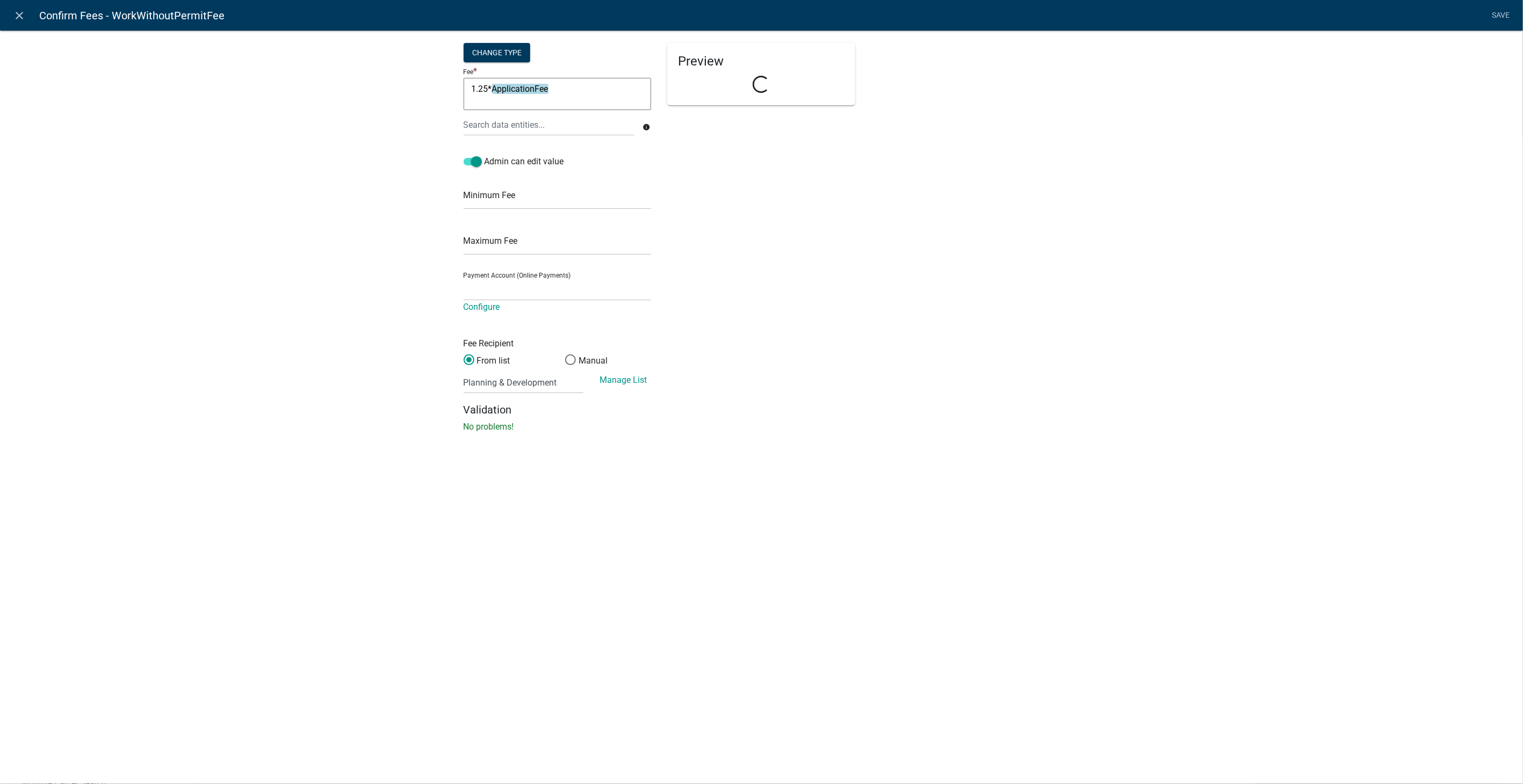
select select "2258b105-9abf-4188-9d75-b31b2b73f601"
select select "fee"
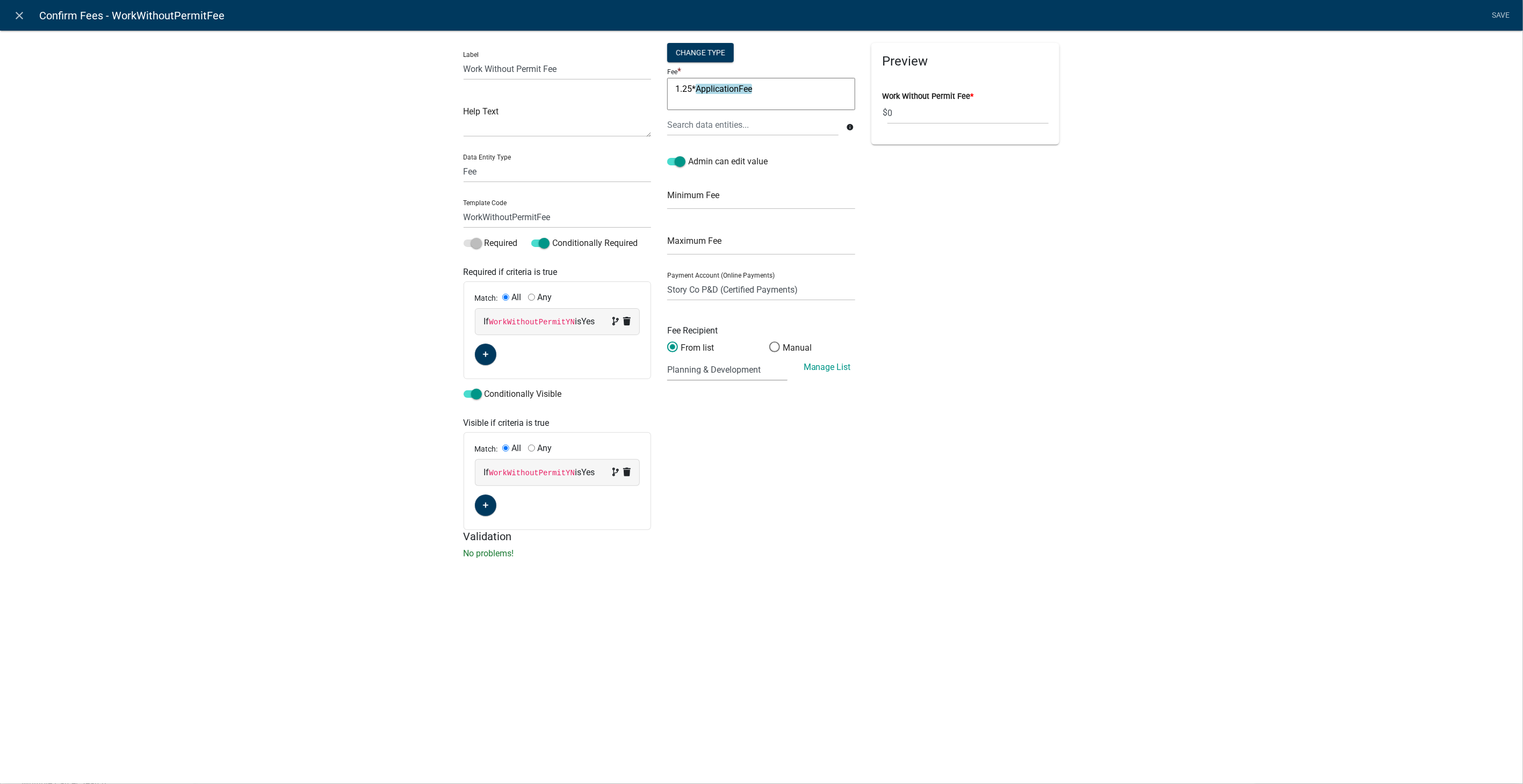
click at [736, 371] on select "(None selected) 01000 03000 2624 23 - Well Testing - Contract 01000 03000 2710 …" at bounding box center [727, 369] width 120 height 22
select select "11: 8f848767-1a3e-4368-8eb6-1c8f6e8b176e"
click at [667, 359] on select "(None selected) 01000 03000 2624 23 - Well Testing - Contract 01000 03000 2710 …" at bounding box center [727, 369] width 120 height 22
click at [1508, 17] on link "Save" at bounding box center [1500, 15] width 27 height 20
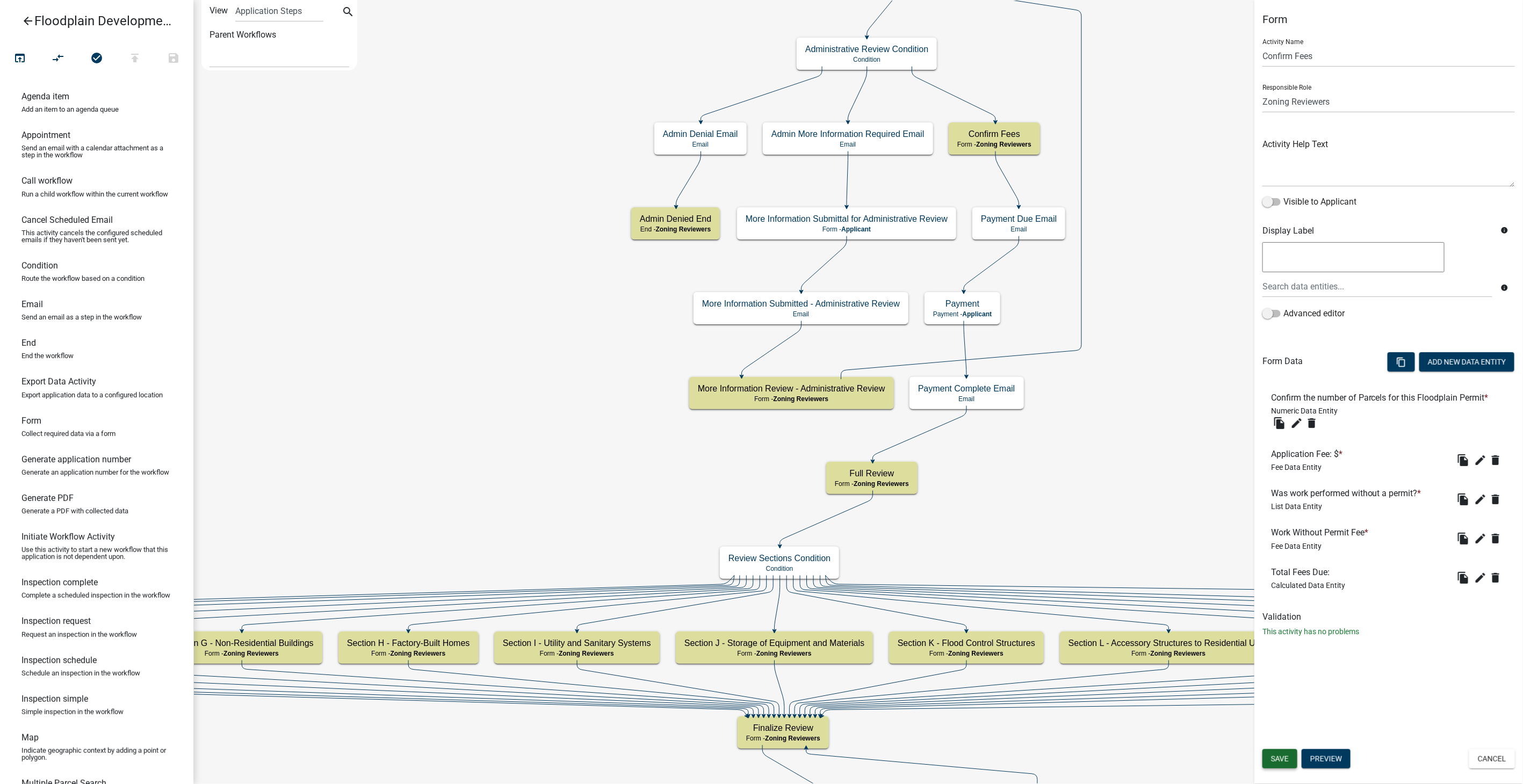
click at [1284, 761] on span "Save" at bounding box center [1280, 758] width 18 height 8
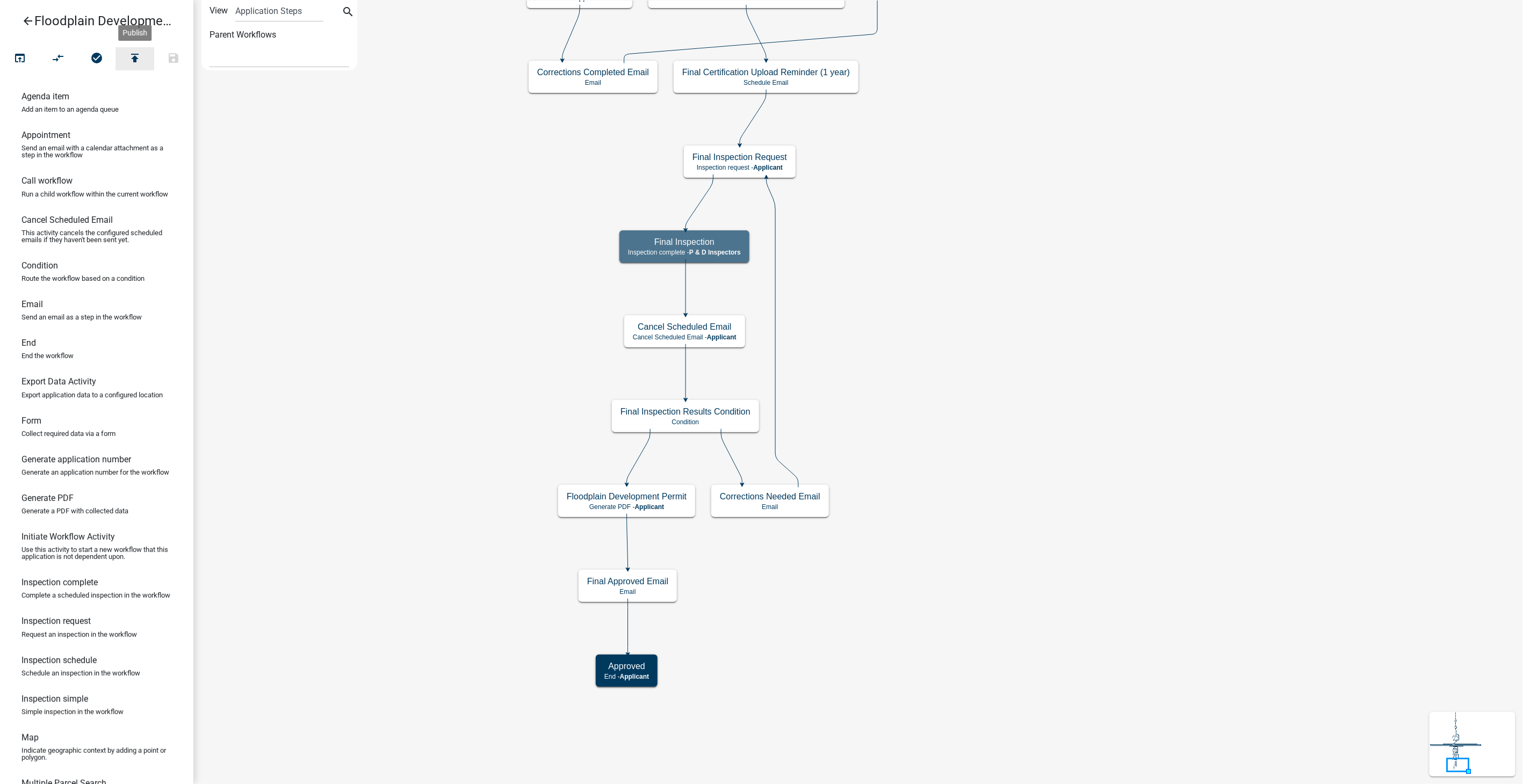
click at [133, 55] on icon "publish" at bounding box center [135, 59] width 13 height 15
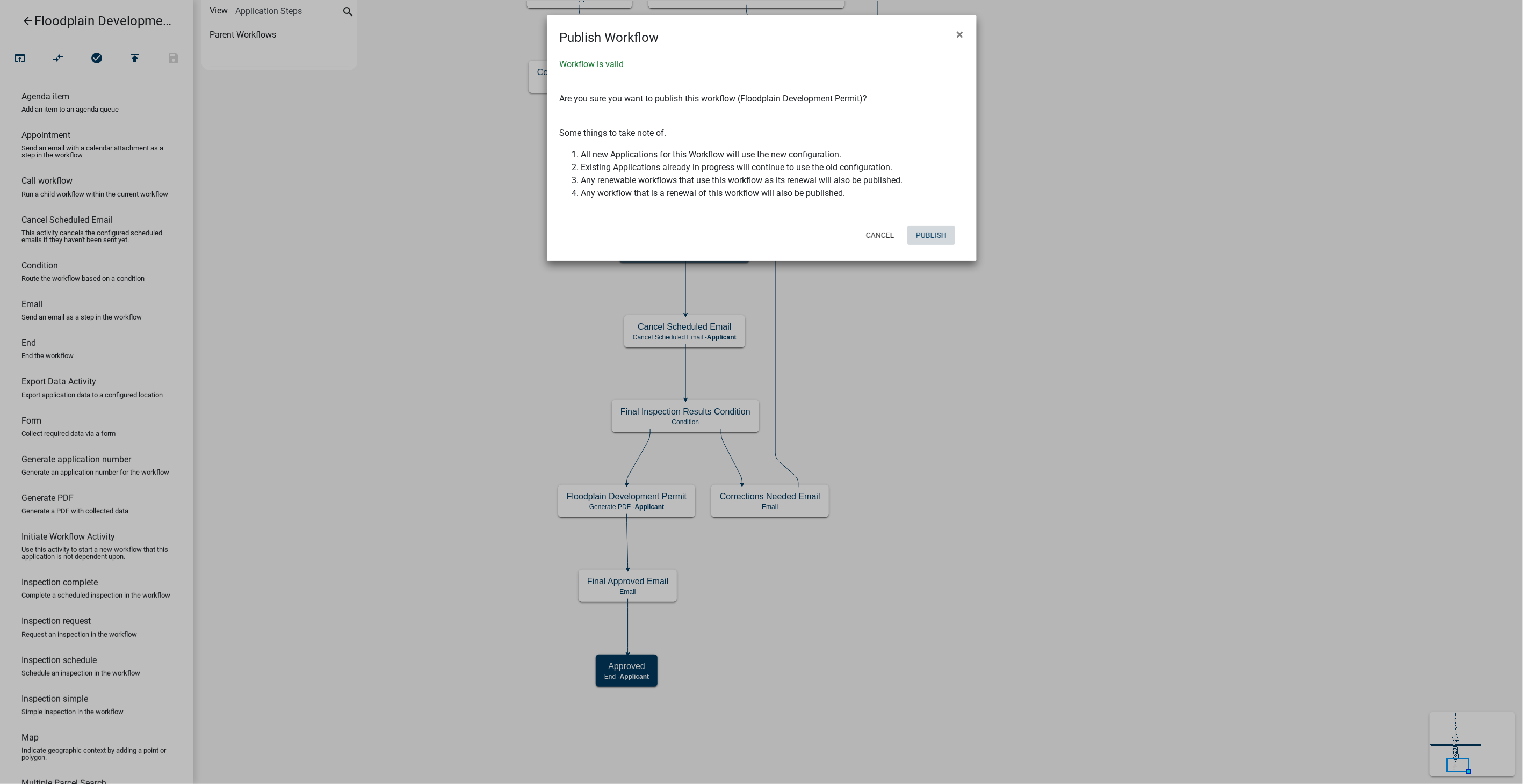
click at [942, 228] on button "Publish" at bounding box center [931, 235] width 48 height 20
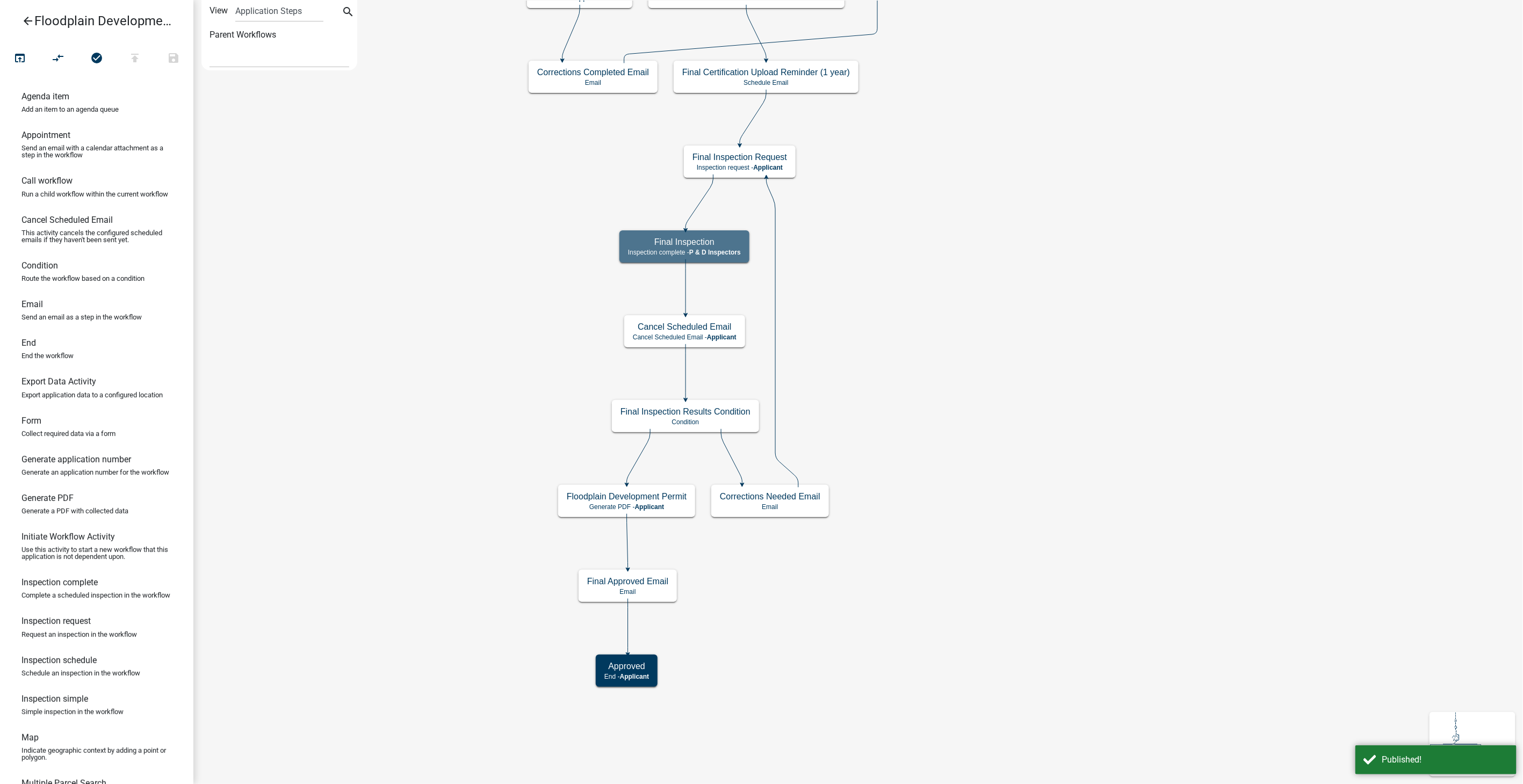
click at [29, 24] on icon "arrow_back" at bounding box center [28, 21] width 13 height 15
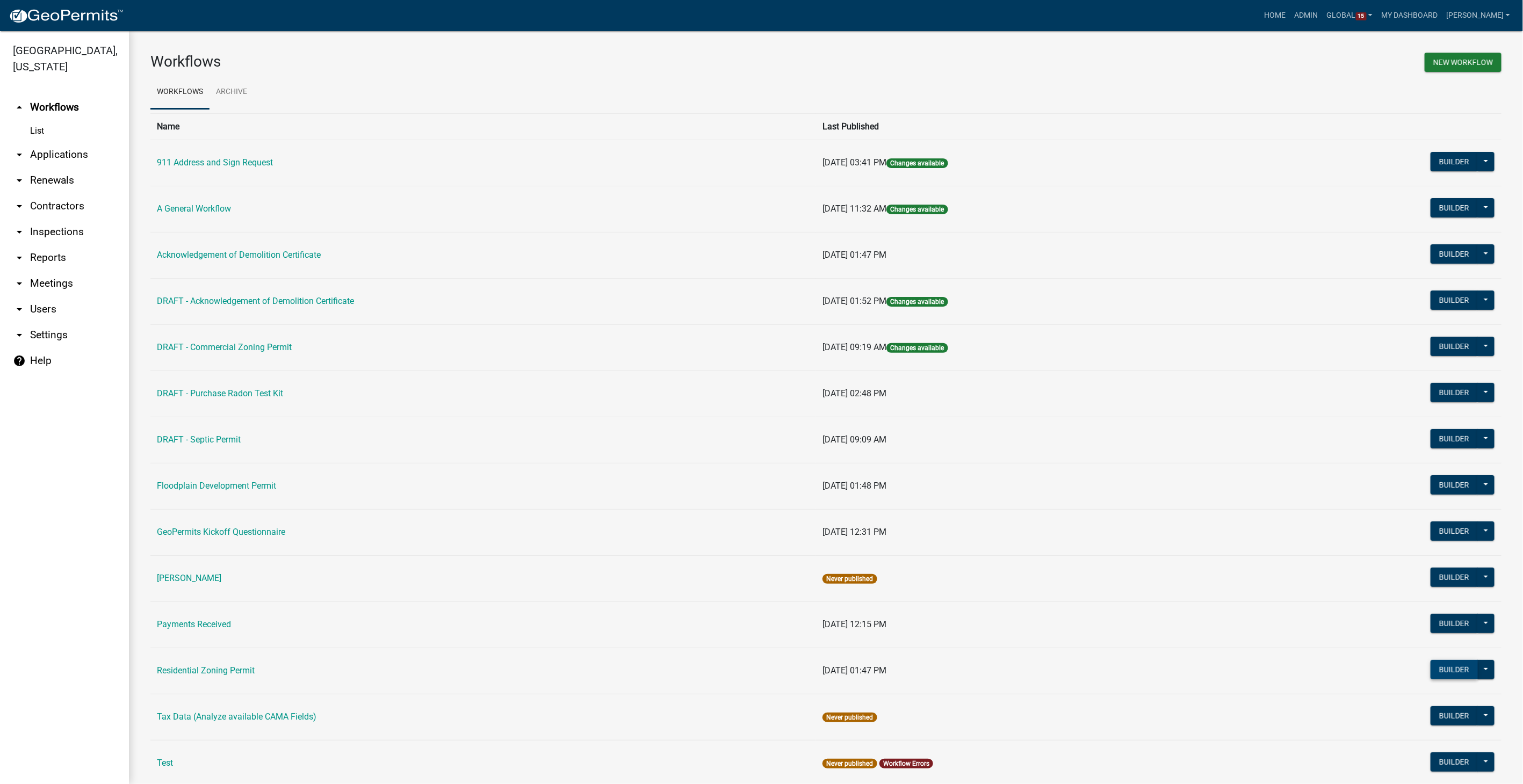
click at [1430, 668] on button "Builder" at bounding box center [1454, 669] width 48 height 20
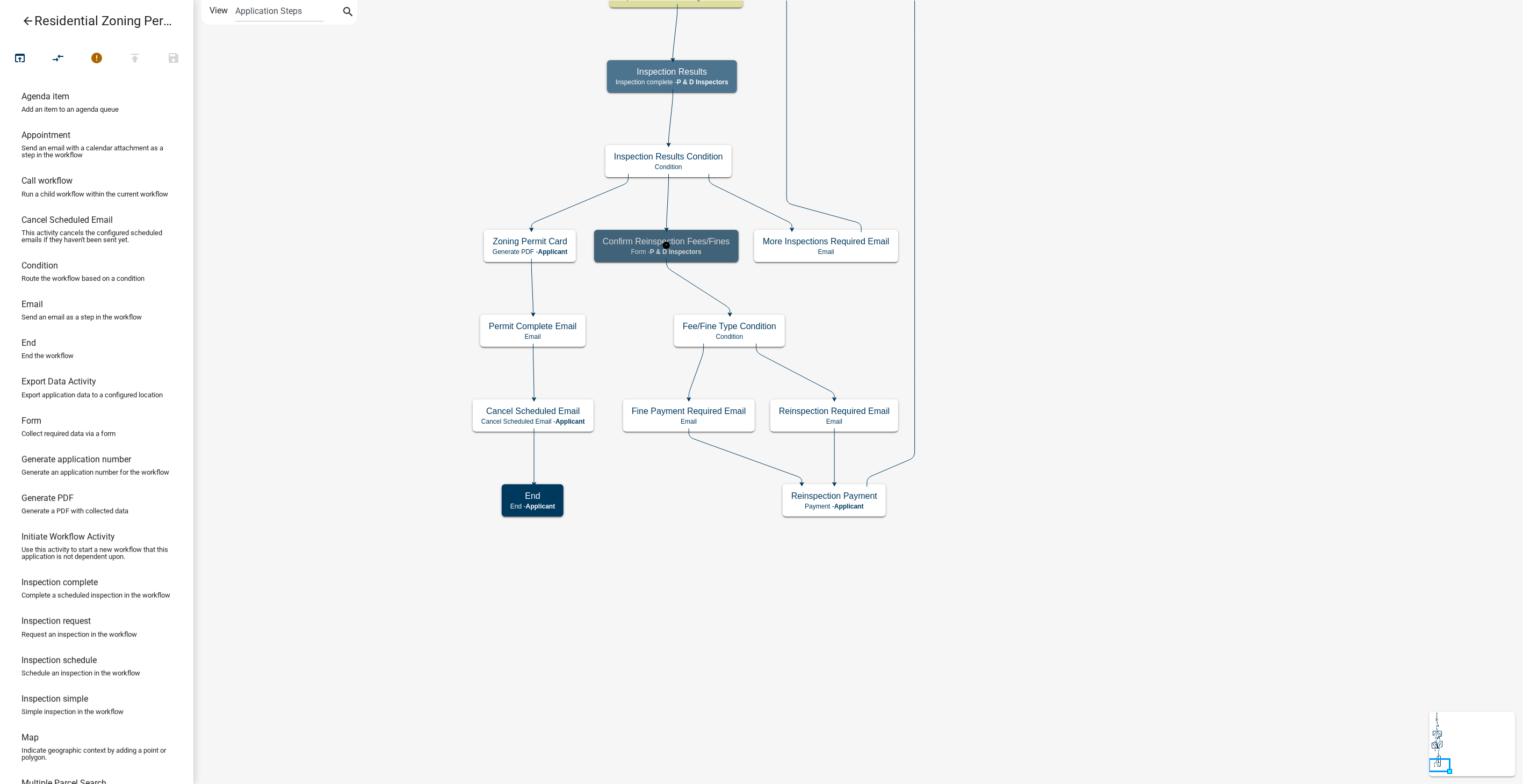
click at [718, 244] on h5 "Confirm Reinspection Fees/Fines" at bounding box center [666, 241] width 127 height 10
select select "32ACE34C-2758-464F-B922-53D649AC2D49"
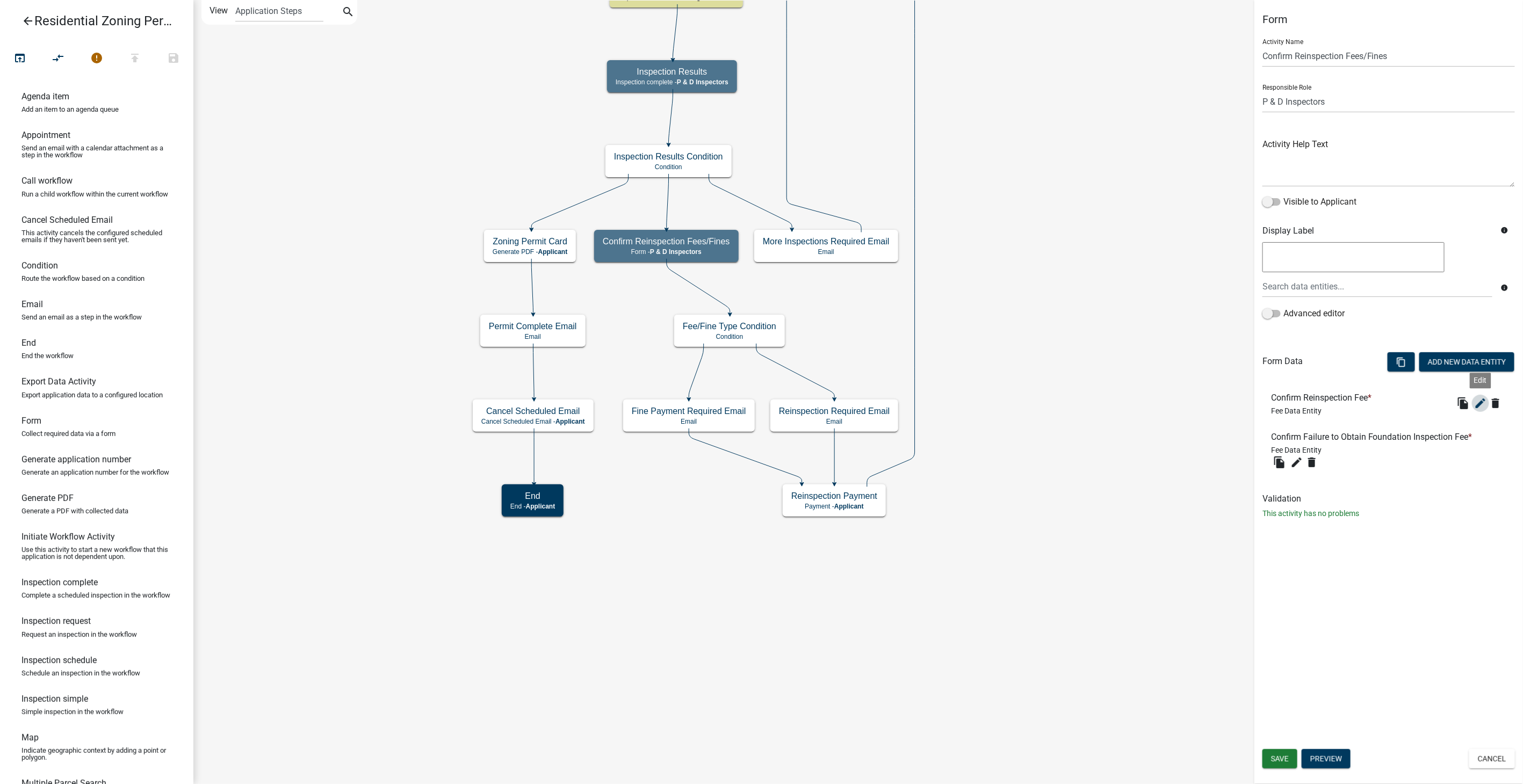
click at [1481, 404] on icon "edit" at bounding box center [1480, 403] width 13 height 13
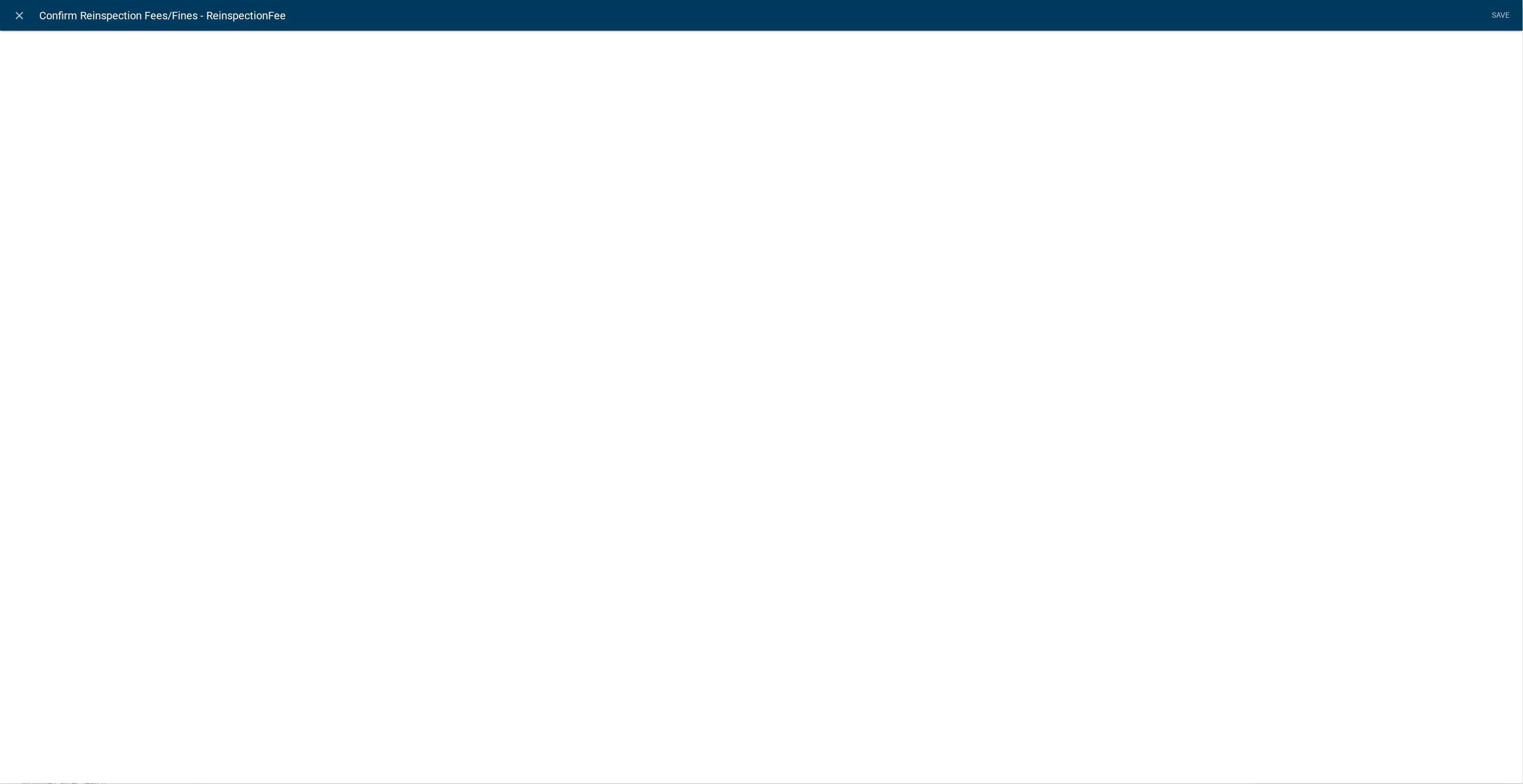
select select "fee"
select select "2258b105-9abf-4188-9d75-b31b2b73f601"
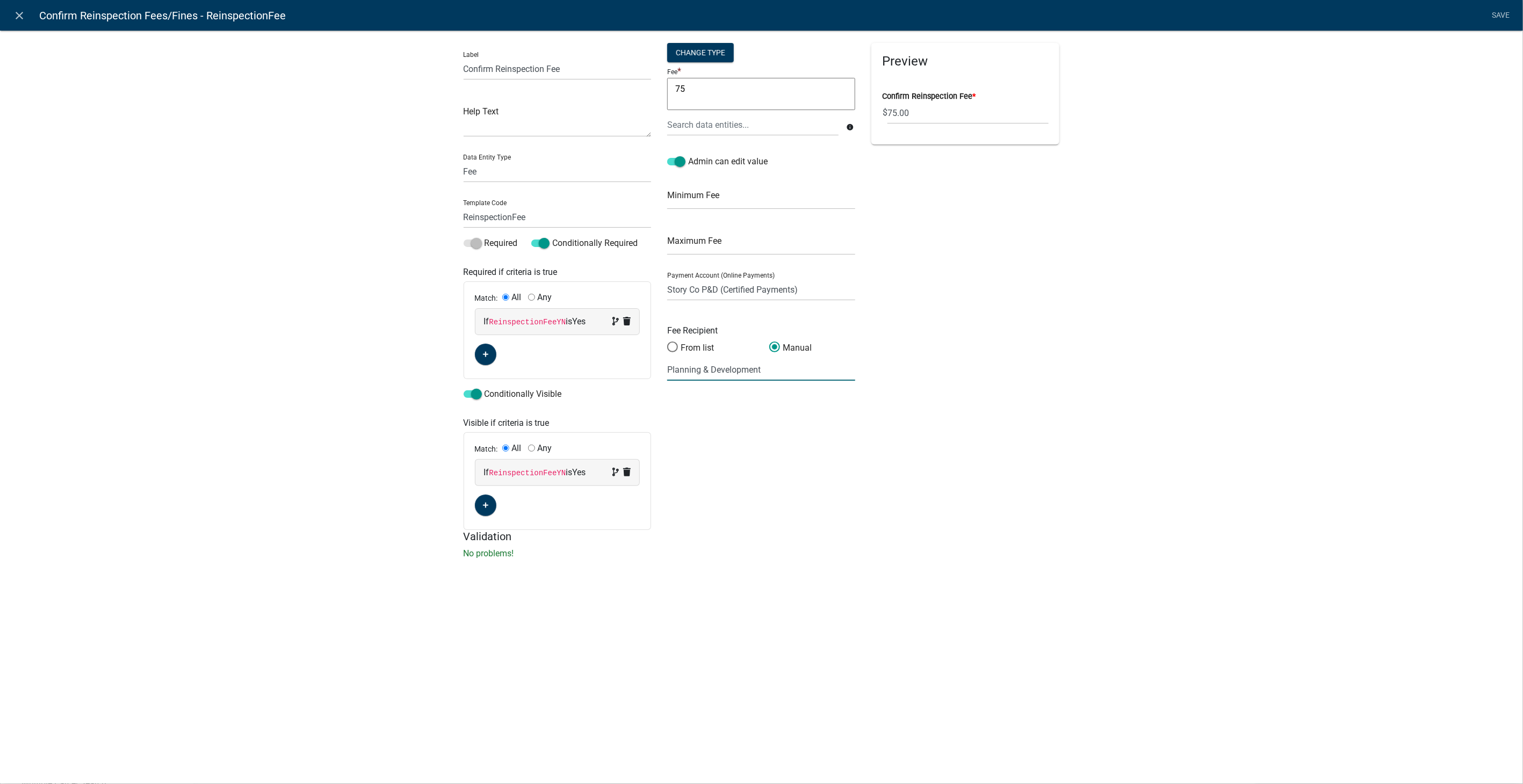
click at [683, 369] on input "Planning & Development" at bounding box center [761, 369] width 188 height 22
click at [672, 344] on span at bounding box center [673, 347] width 23 height 23
click at [667, 342] on input "From list" at bounding box center [667, 342] width 0 height 0
click at [726, 362] on select "(None selected) 01000 03000 2624 23 - Well Testing - Contract 01000 03000 2710 …" at bounding box center [727, 369] width 120 height 22
select select "11: 8f848767-1a3e-4368-8eb6-1c8f6e8b176e"
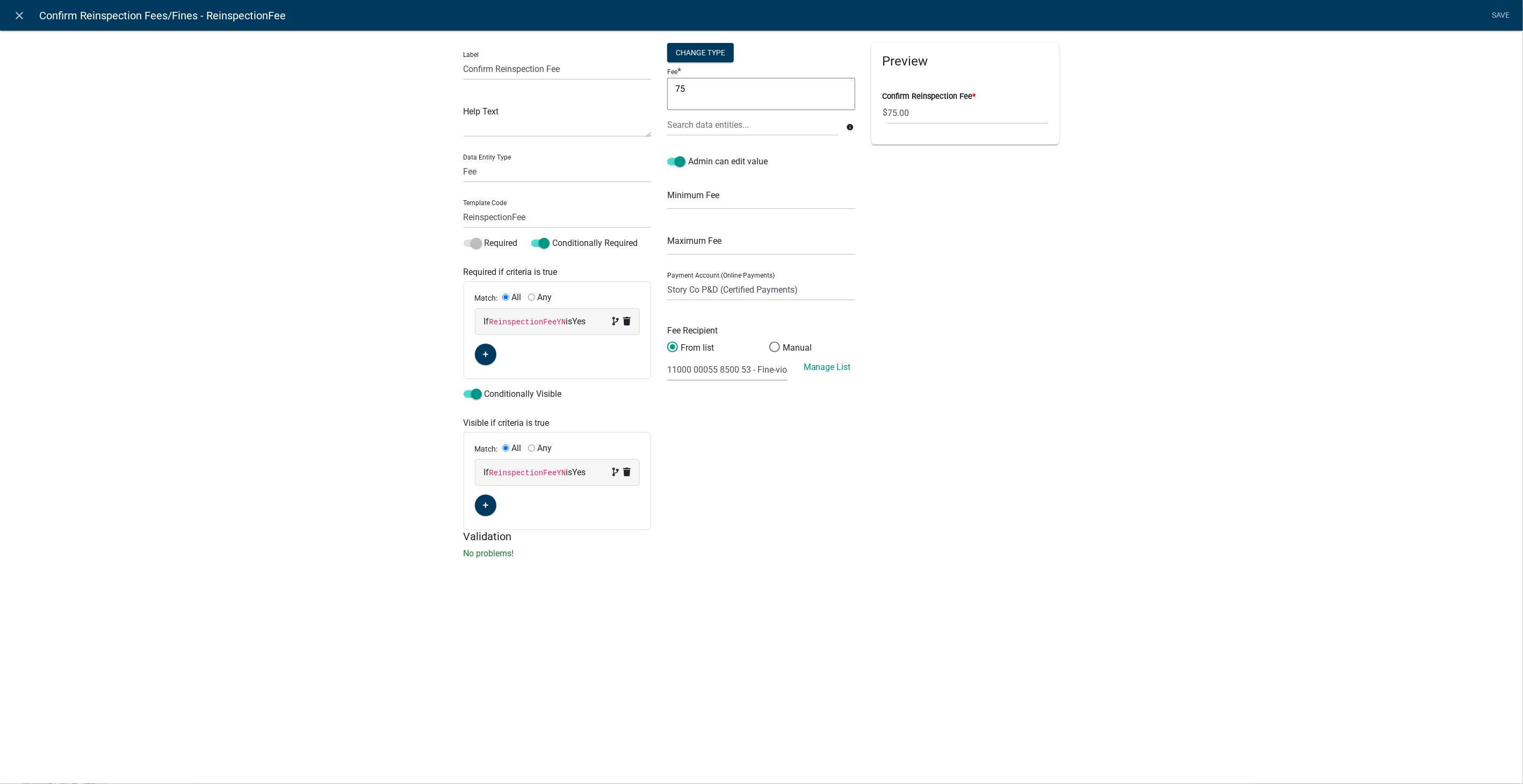
click at [667, 359] on select "(None selected) 01000 03000 2624 23 - Well Testing - Contract 01000 03000 2710 …" at bounding box center [727, 369] width 120 height 22
click at [1497, 14] on link "Save" at bounding box center [1500, 15] width 27 height 20
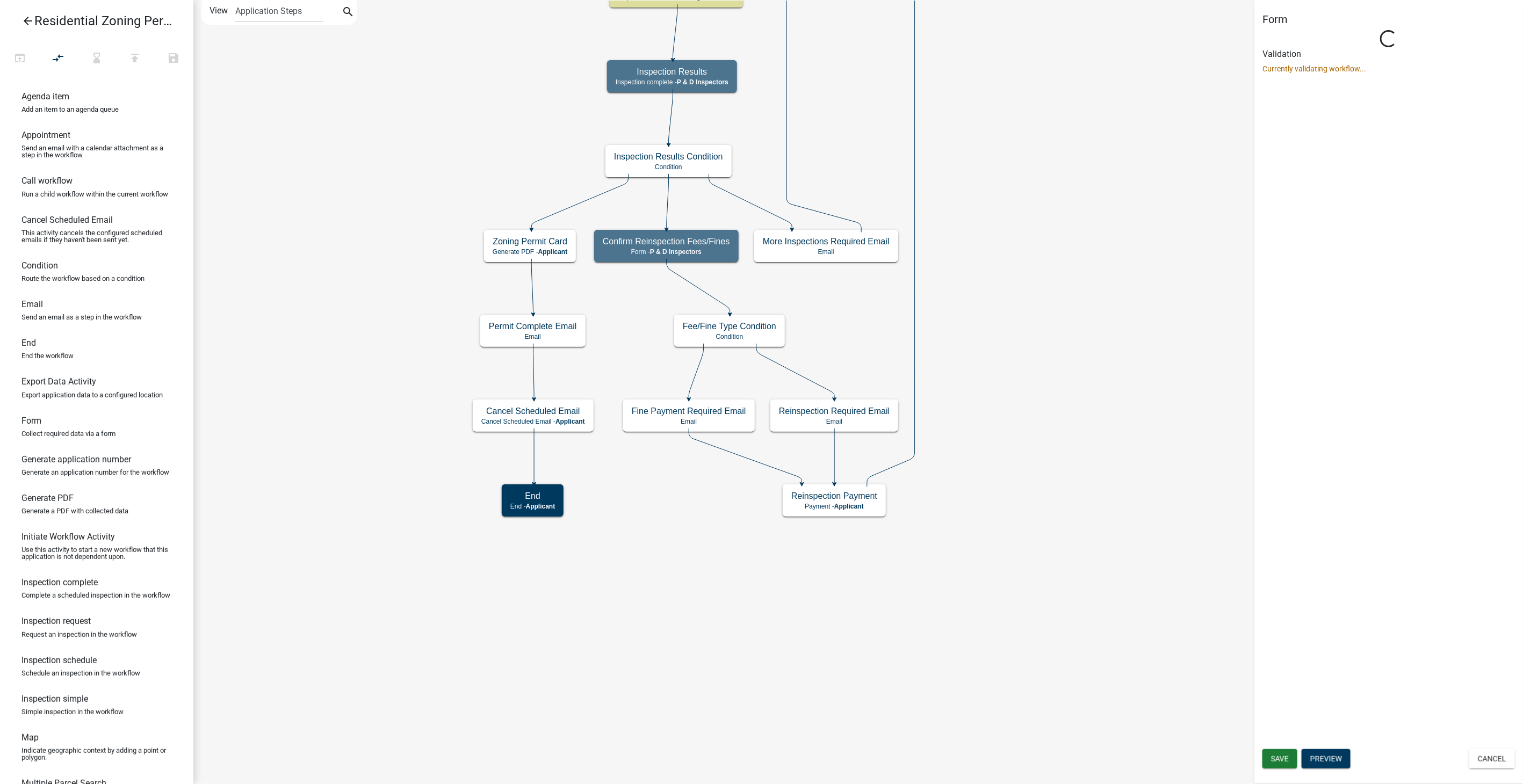
select select "32ACE34C-2758-464F-B922-53D649AC2D49"
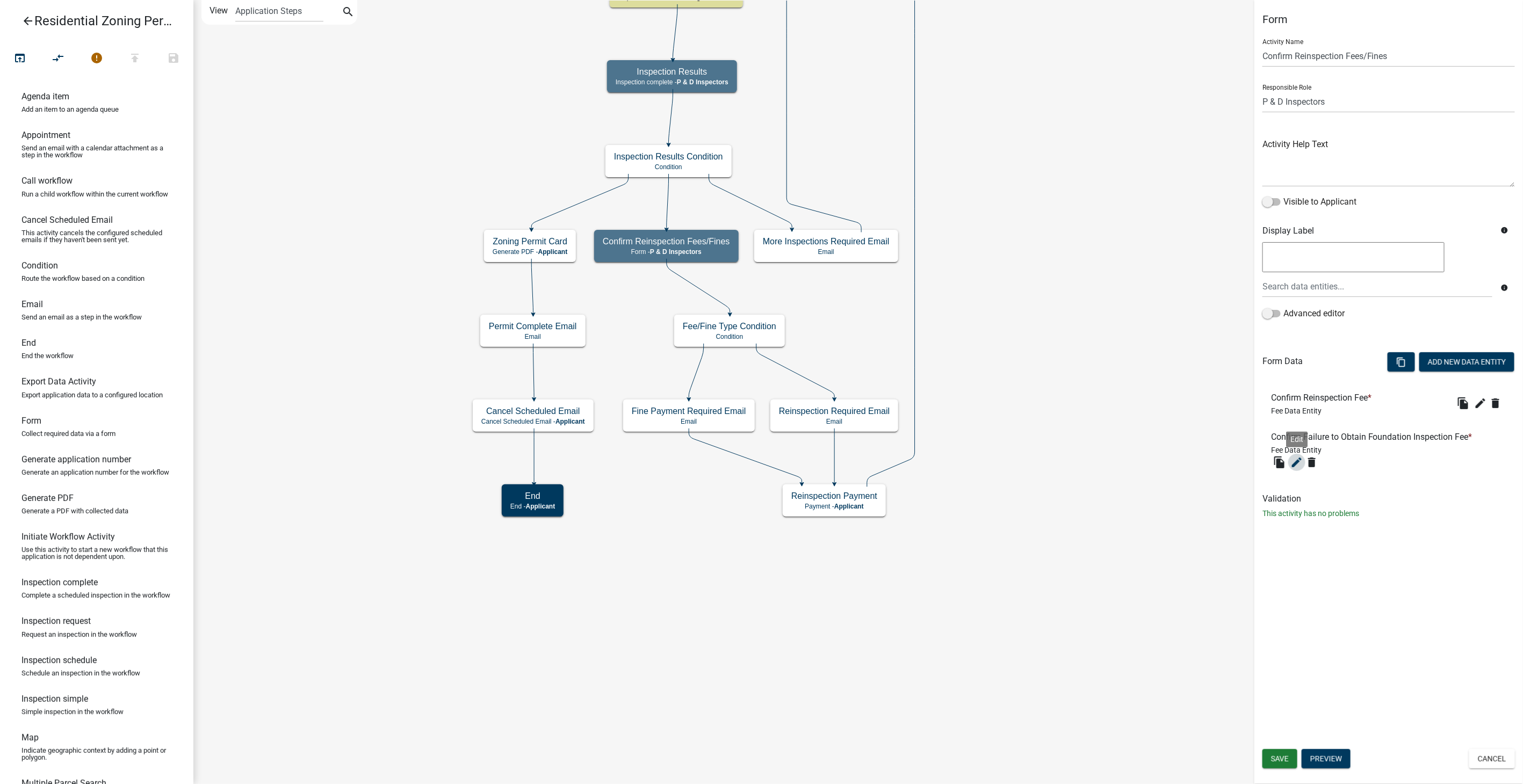
click at [1292, 456] on icon "edit" at bounding box center [1297, 462] width 13 height 13
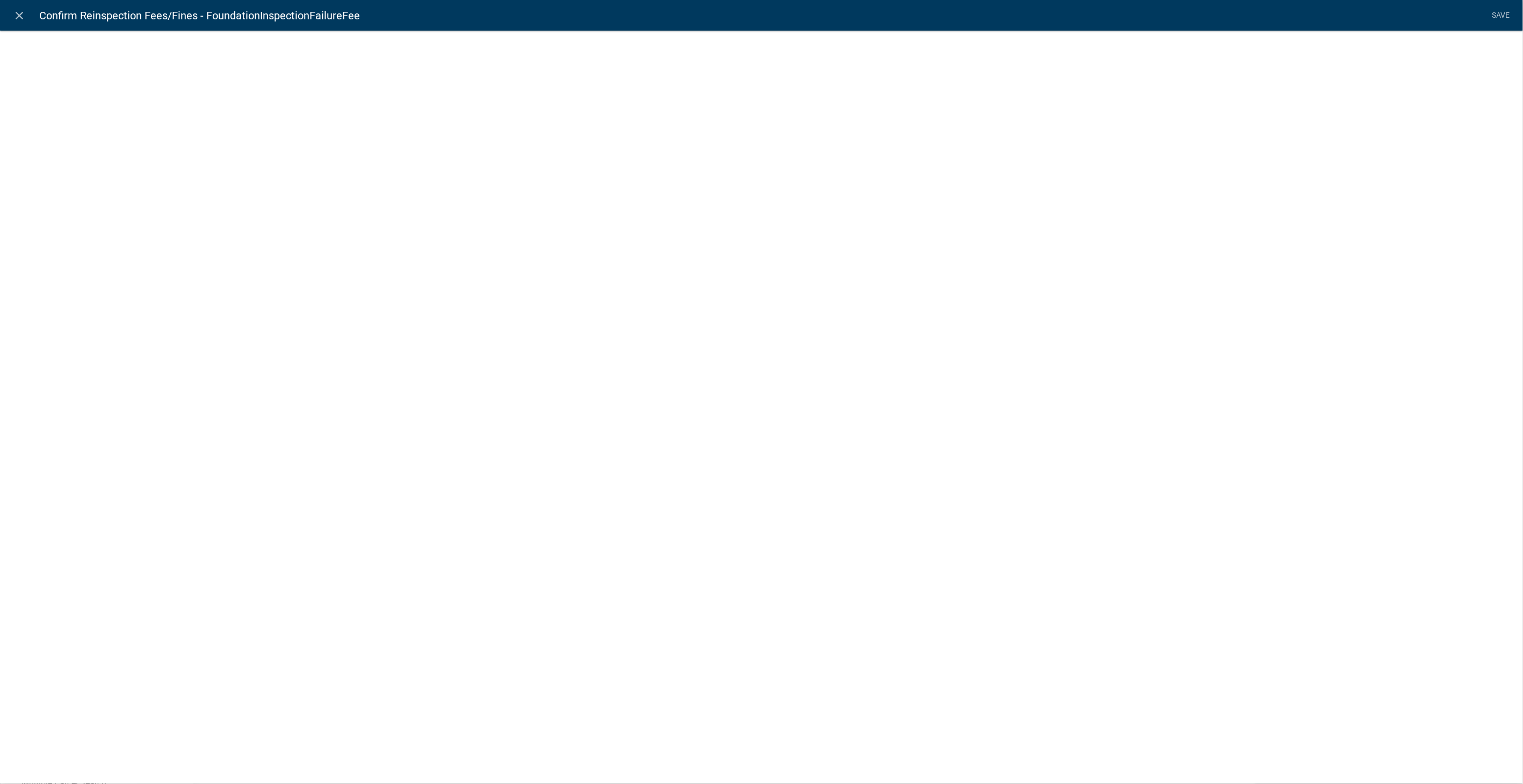
select select "fee"
select select "FoundationInspectionFailureOffense"
select select "17: d3deb5b4-996e-4ea4-b93b-3c66b7c401b7"
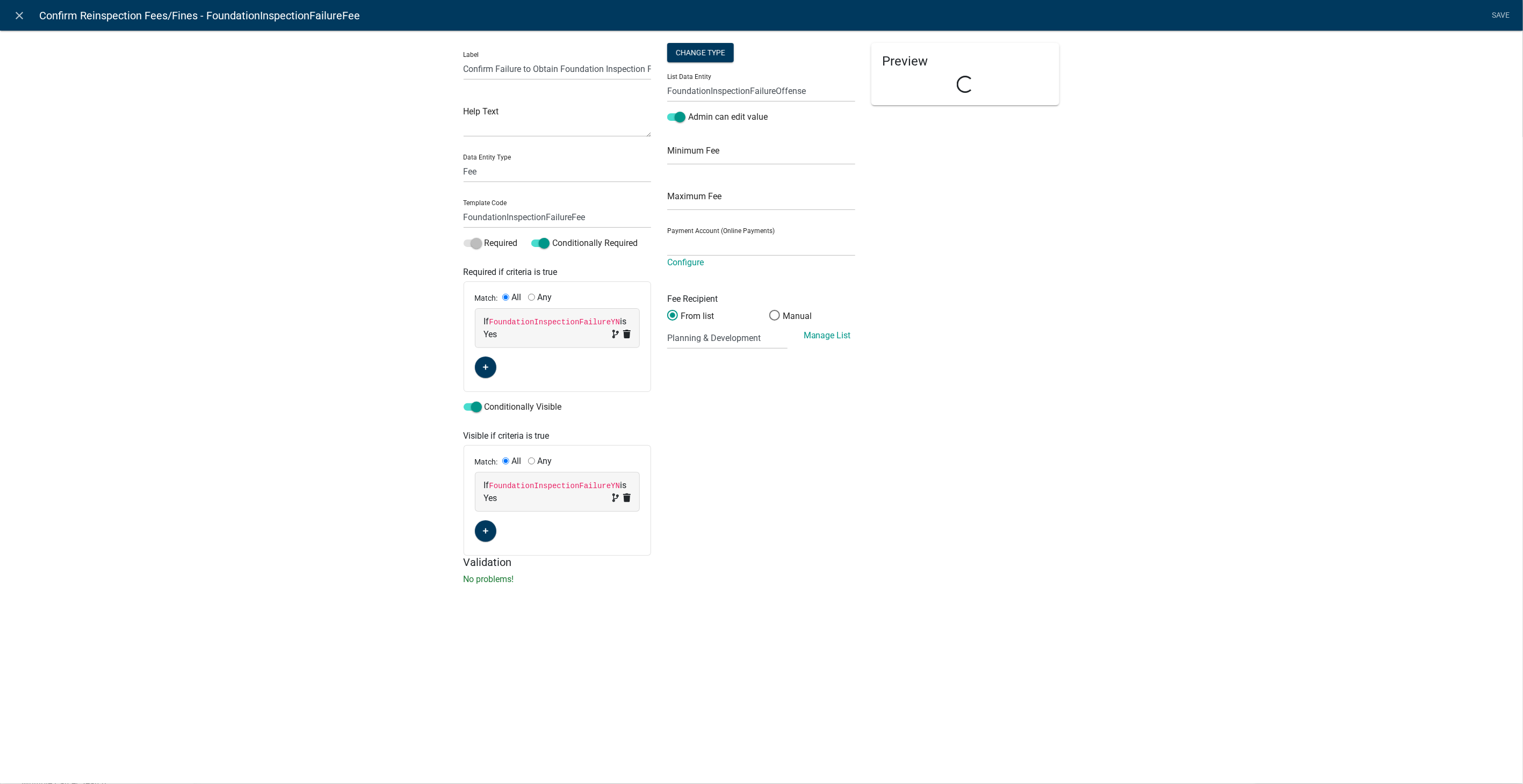
select select "2258b105-9abf-4188-9d75-b31b2b73f601"
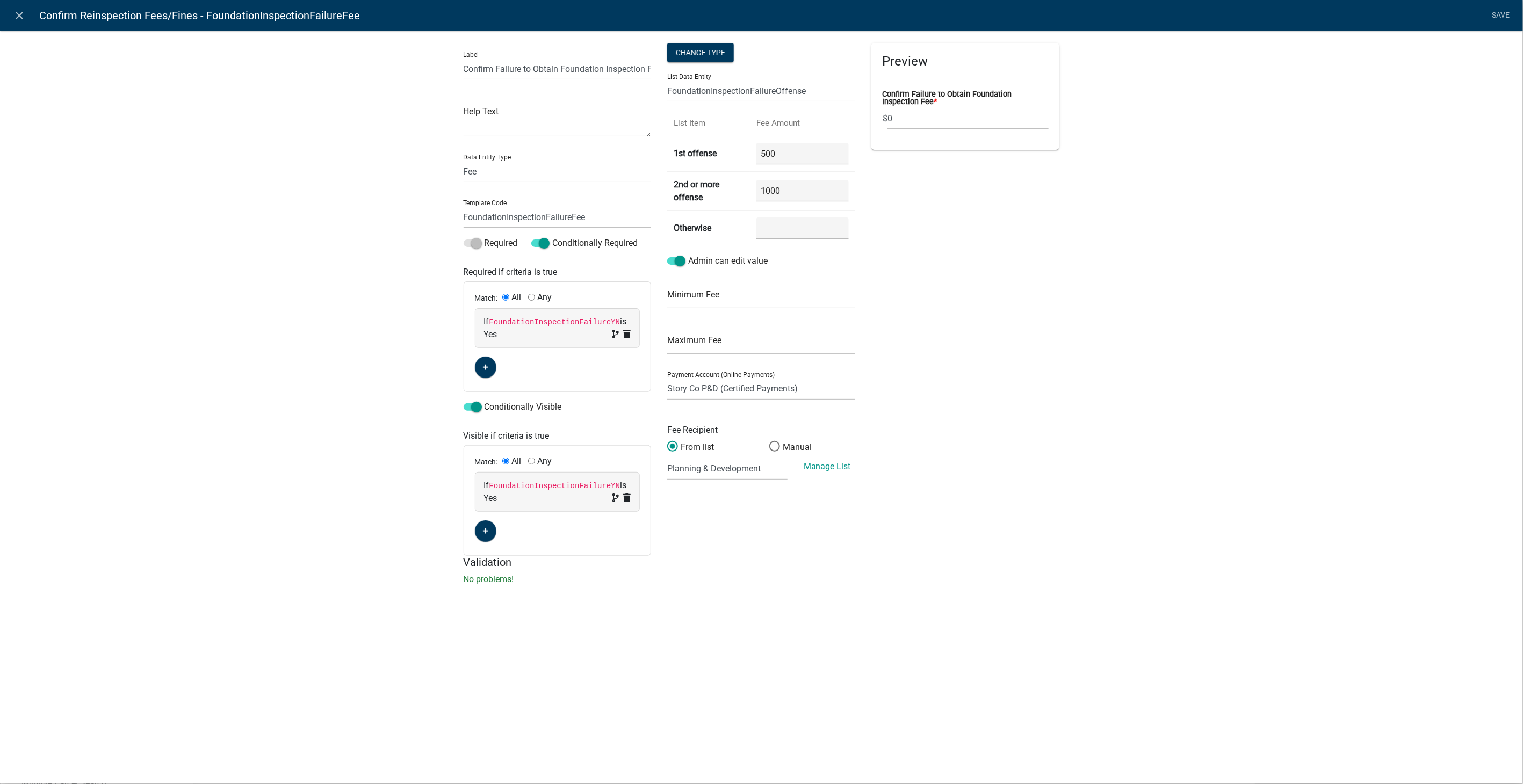
click at [701, 464] on select "(None selected) 01000 03000 2624 23 - Well Testing - Contract 01000 03000 2710 …" at bounding box center [727, 469] width 120 height 22
select select "11: 8f848767-1a3e-4368-8eb6-1c8f6e8b176e"
click at [667, 458] on select "(None selected) 01000 03000 2624 23 - Well Testing - Contract 01000 03000 2710 …" at bounding box center [727, 469] width 120 height 22
click at [1506, 14] on link "Save" at bounding box center [1500, 15] width 27 height 20
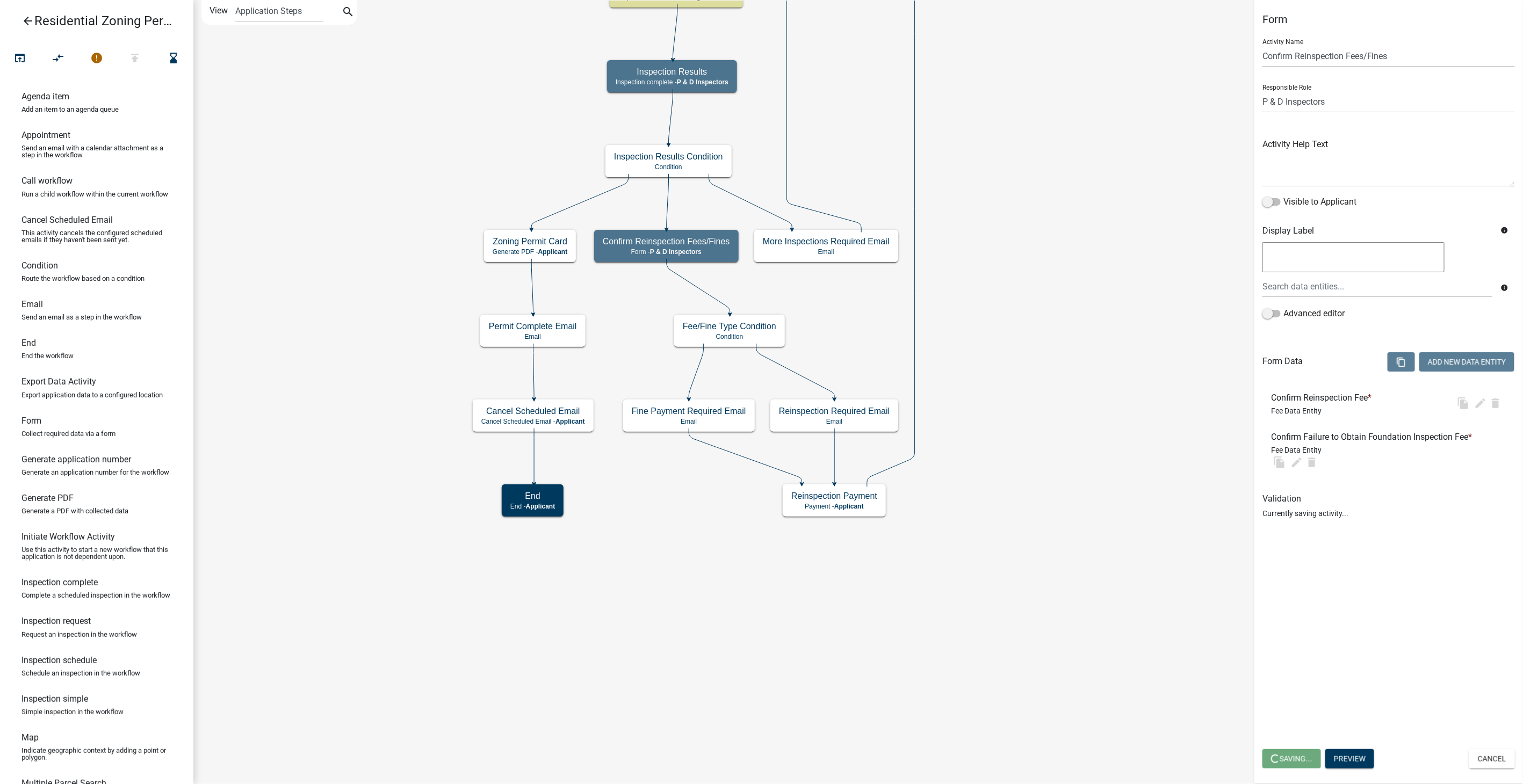
select select "32ACE34C-2758-464F-B922-53D649AC2D49"
click at [1272, 757] on span "Save" at bounding box center [1280, 758] width 18 height 8
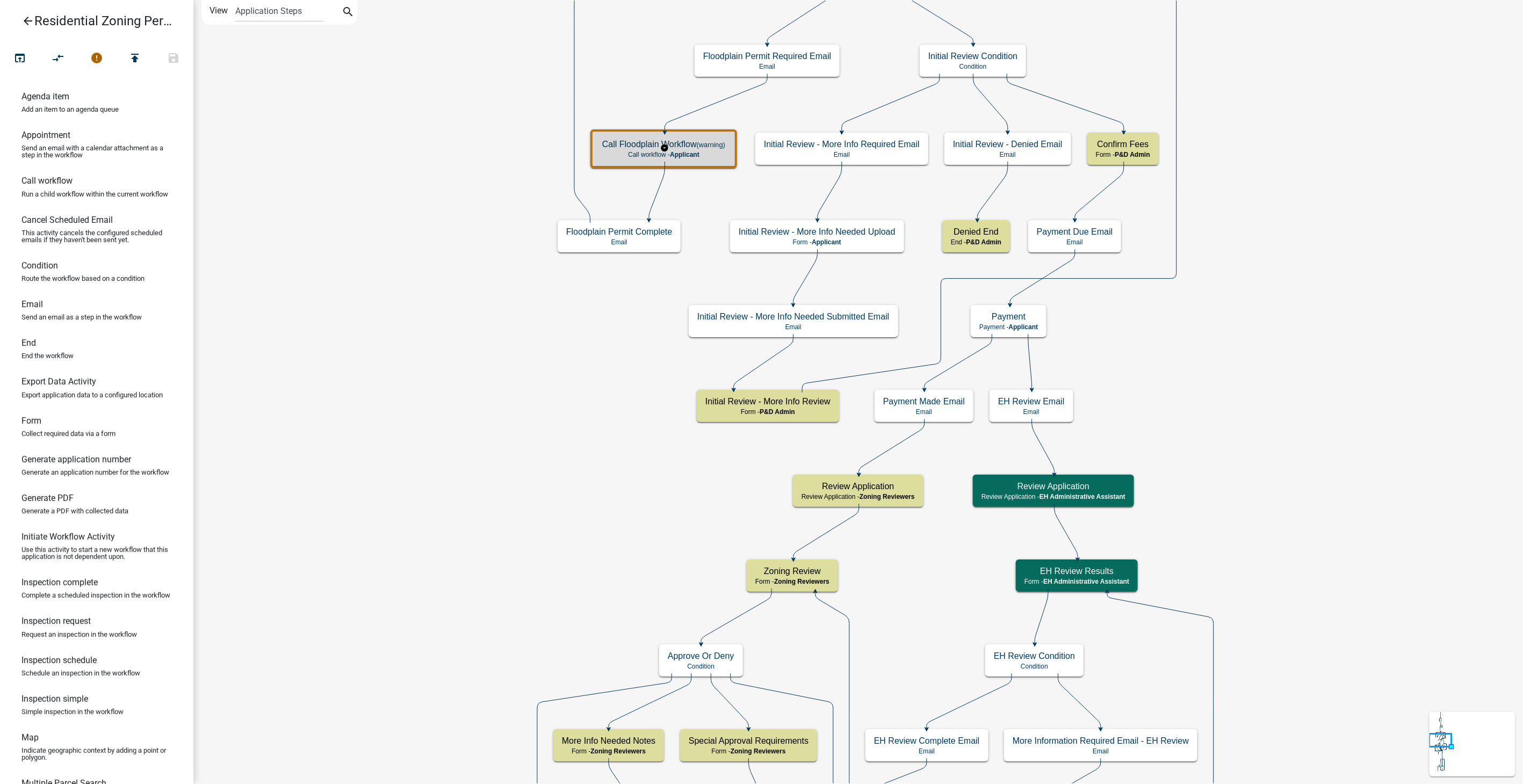
click at [702, 144] on small "(warning)" at bounding box center [711, 145] width 29 height 8
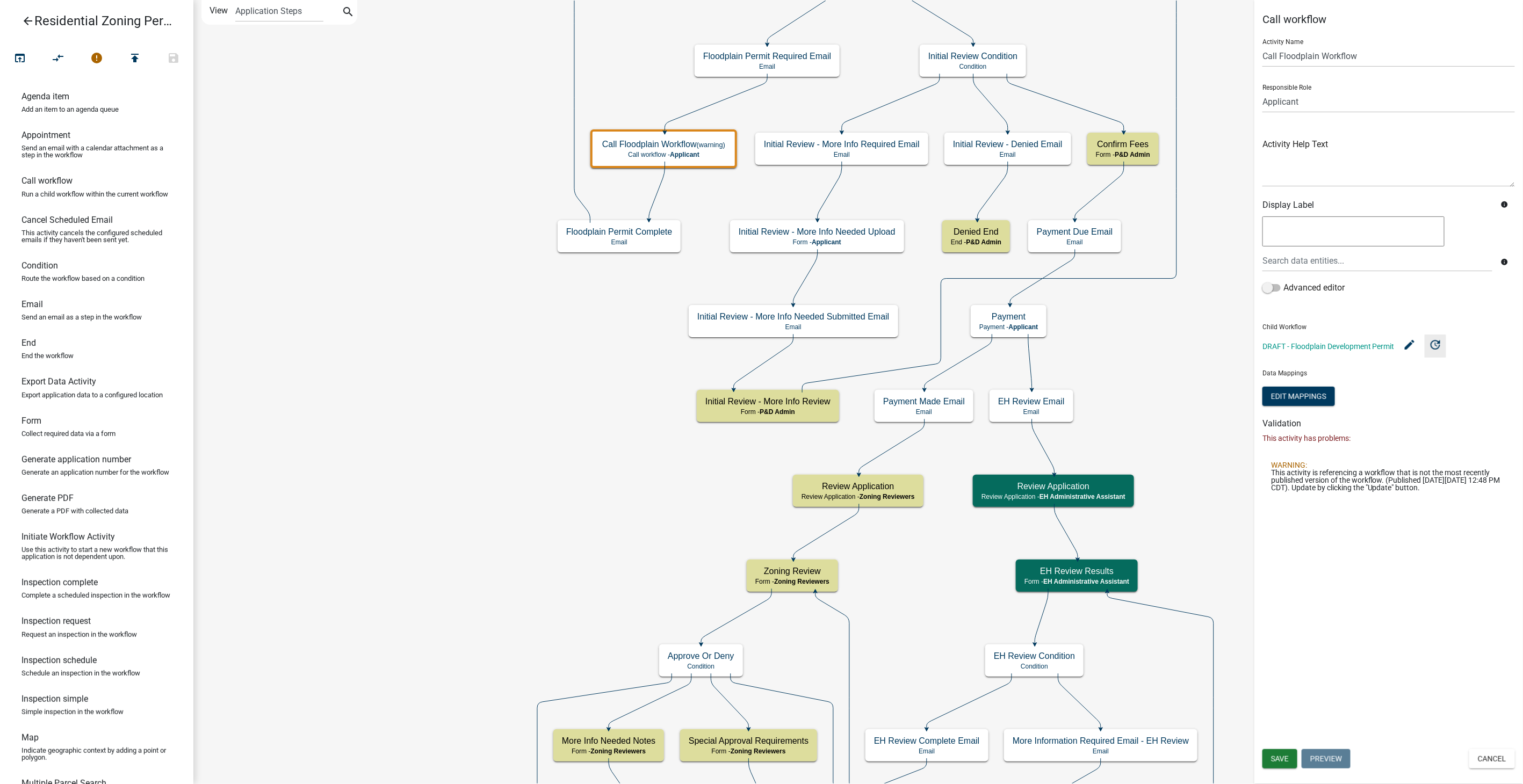
click at [1438, 344] on icon "update" at bounding box center [1435, 344] width 13 height 13
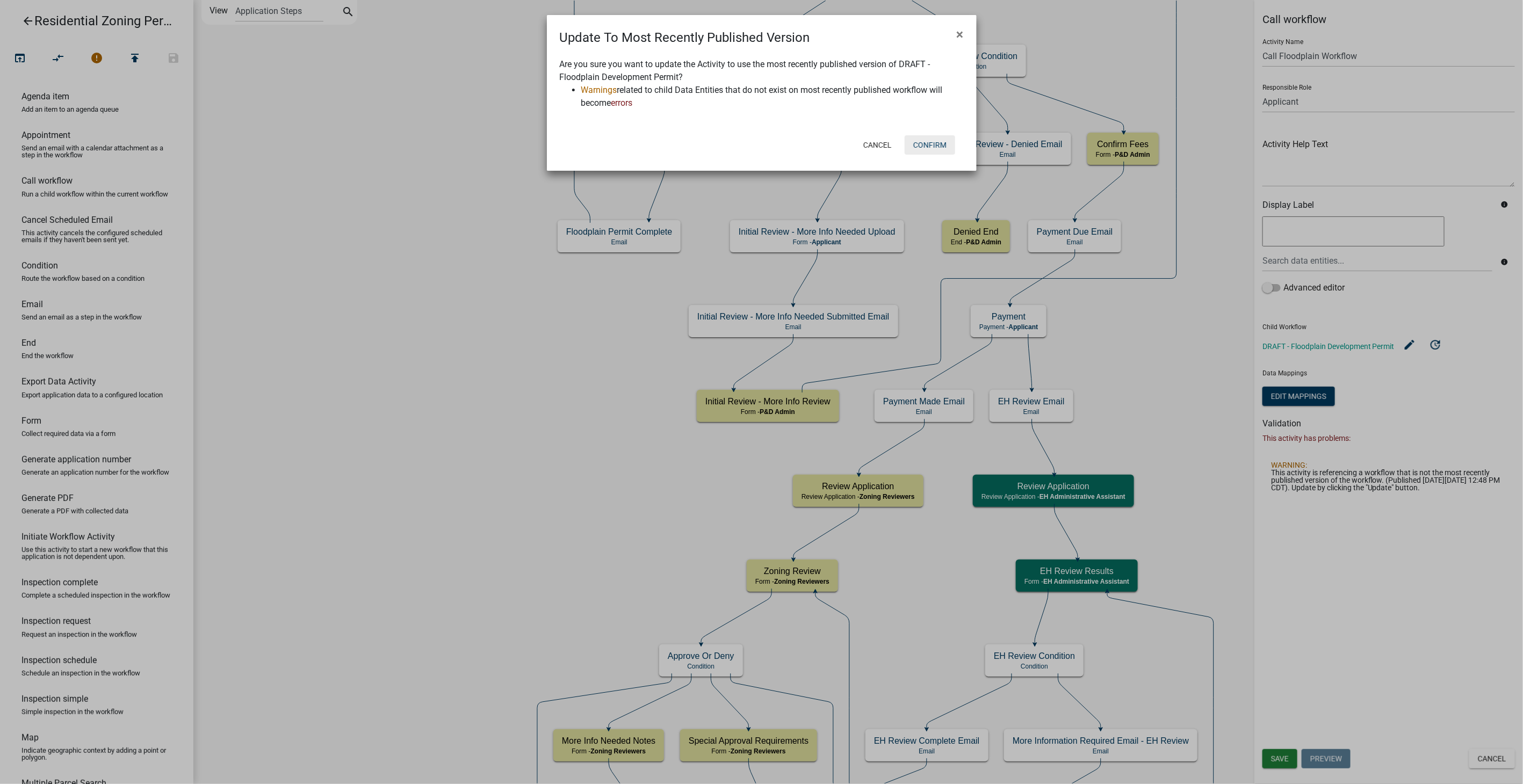
click at [922, 139] on button "Confirm" at bounding box center [929, 145] width 51 height 20
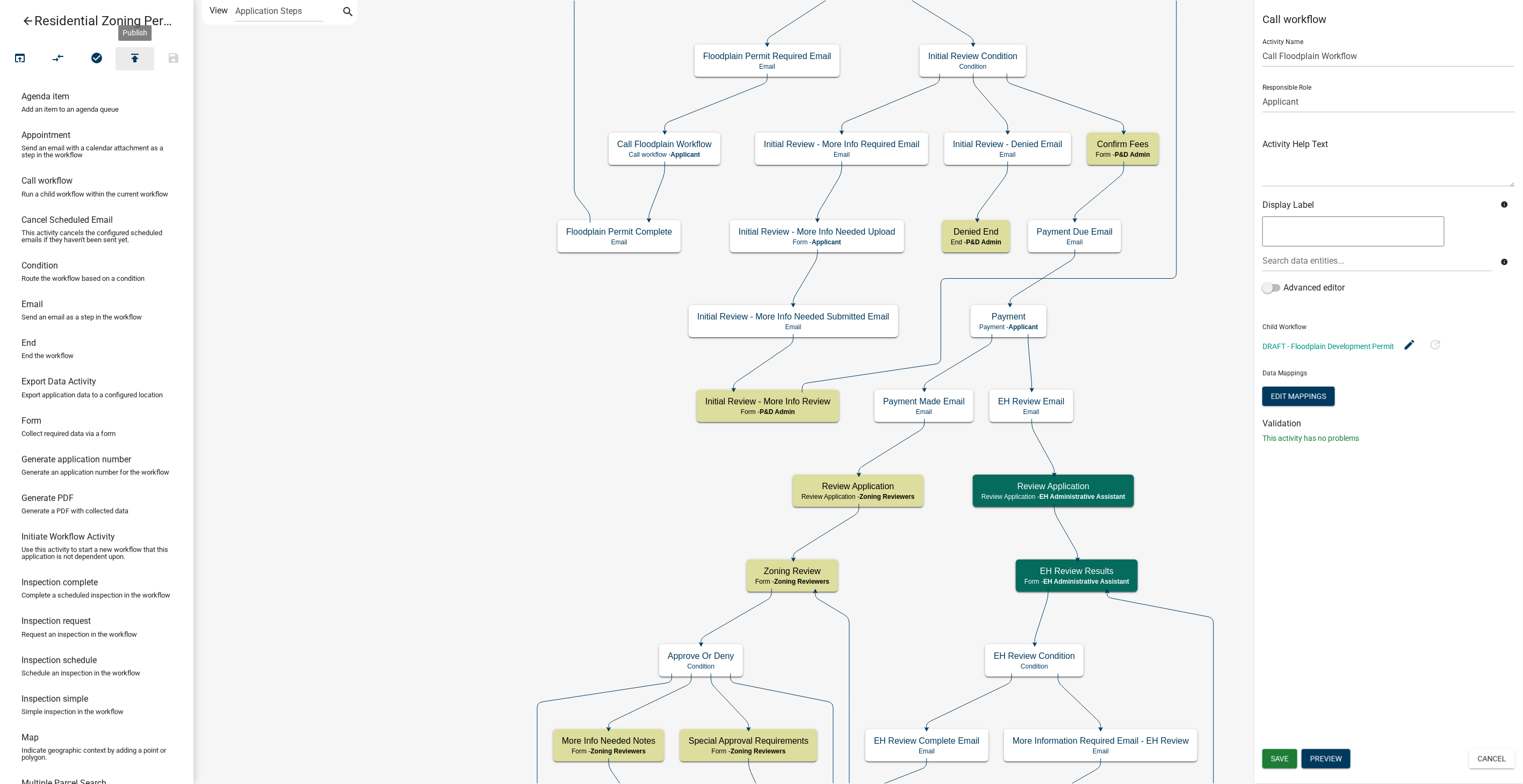
click at [135, 50] on button "publish" at bounding box center [134, 59] width 39 height 23
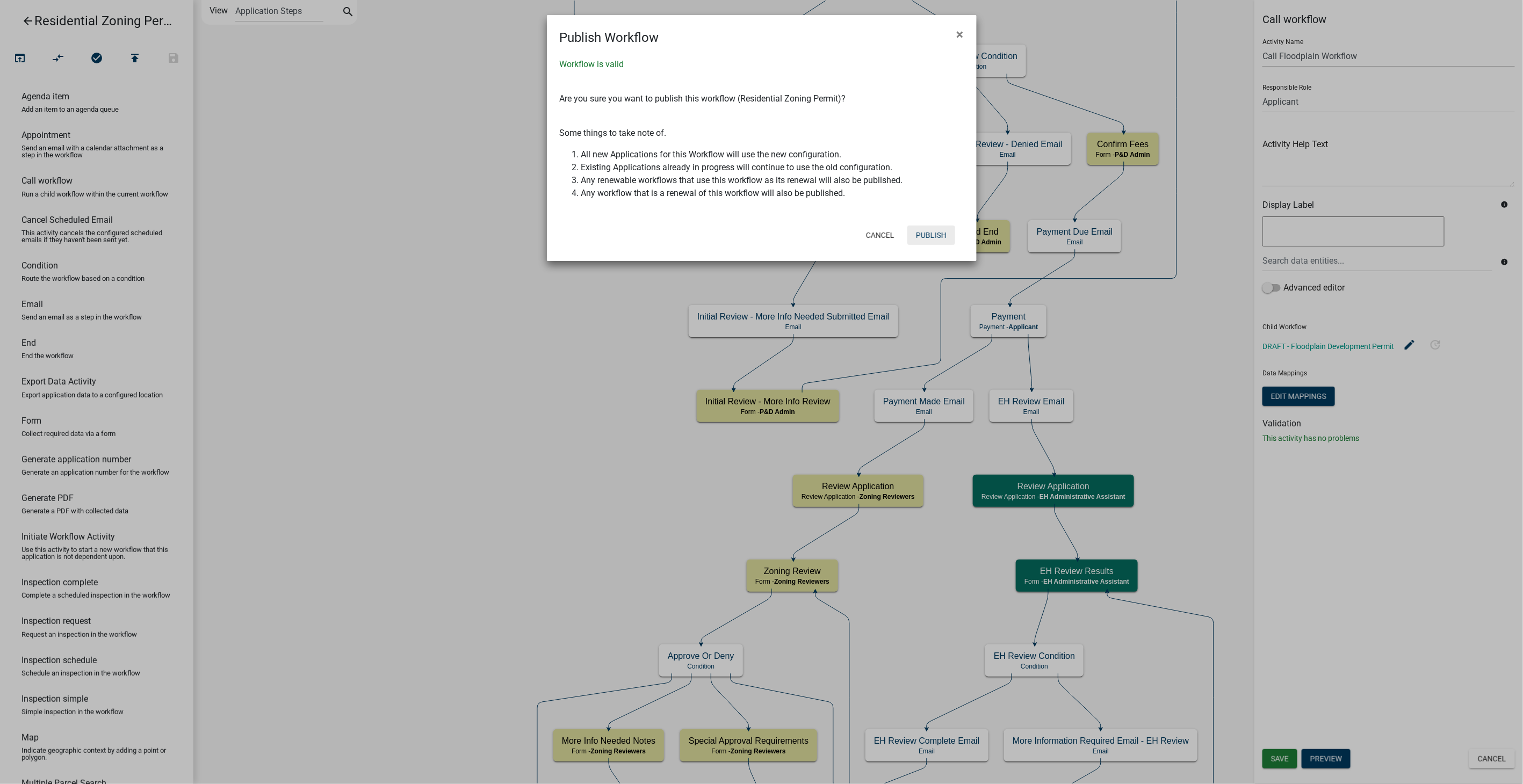
click at [931, 235] on button "Publish" at bounding box center [931, 235] width 48 height 20
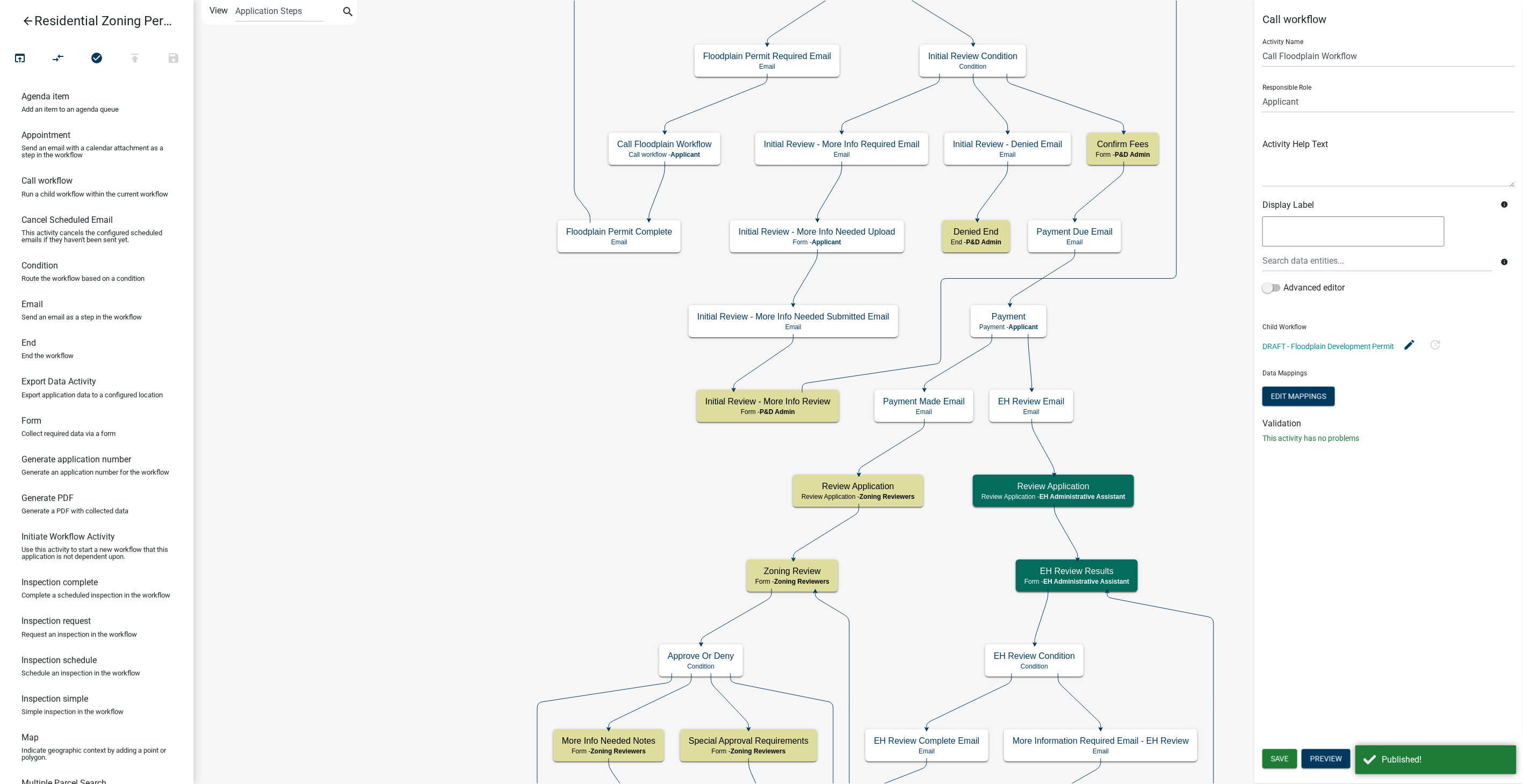
click at [30, 20] on icon "arrow_back" at bounding box center [28, 21] width 13 height 15
